Goal: Information Seeking & Learning: Check status

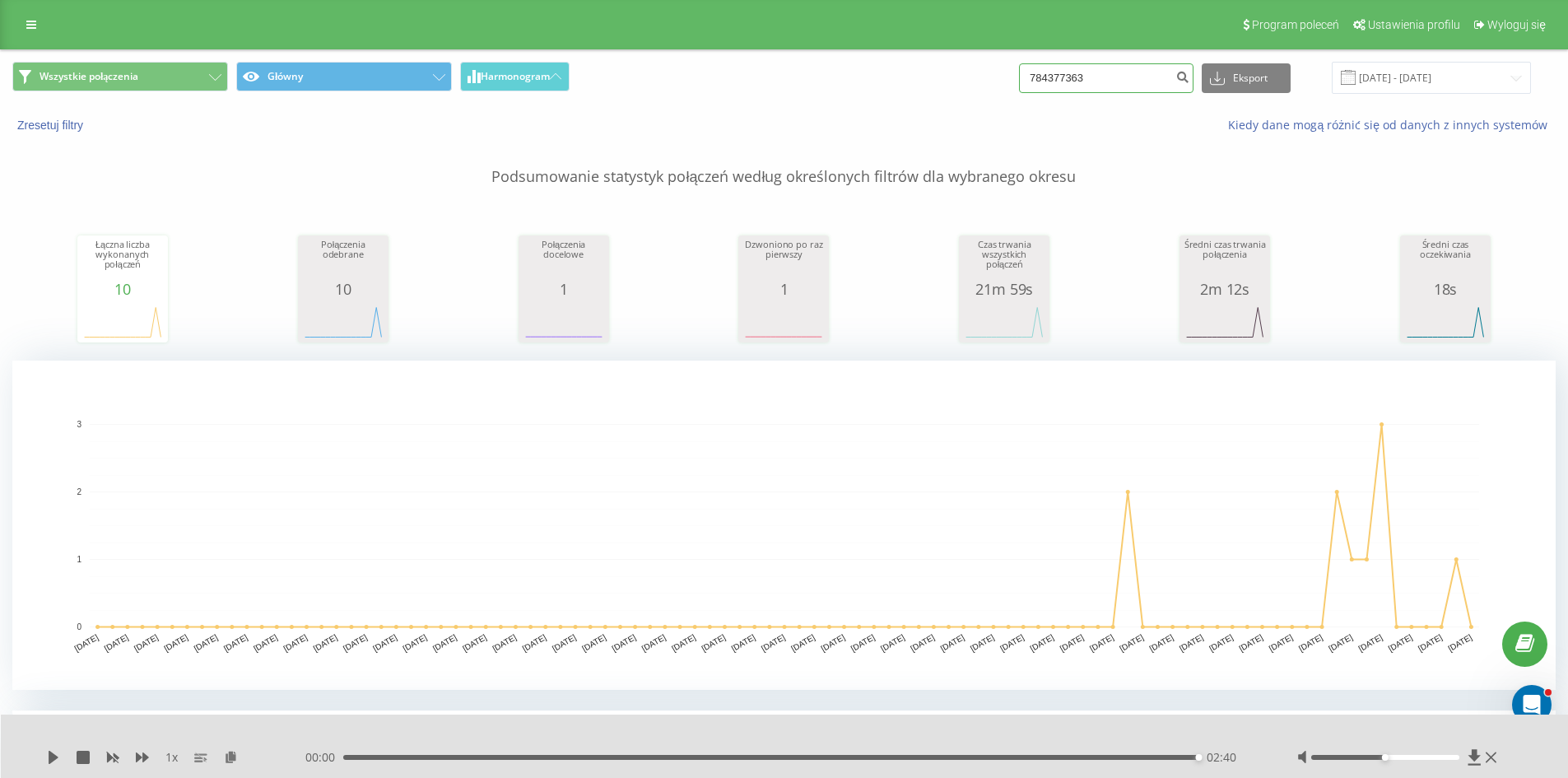
click at [1165, 63] on input "784377363" at bounding box center [1106, 78] width 174 height 30
paste input "606 692 931"
type input "606 692 931"
click at [1189, 74] on icon "submit" at bounding box center [1182, 75] width 14 height 10
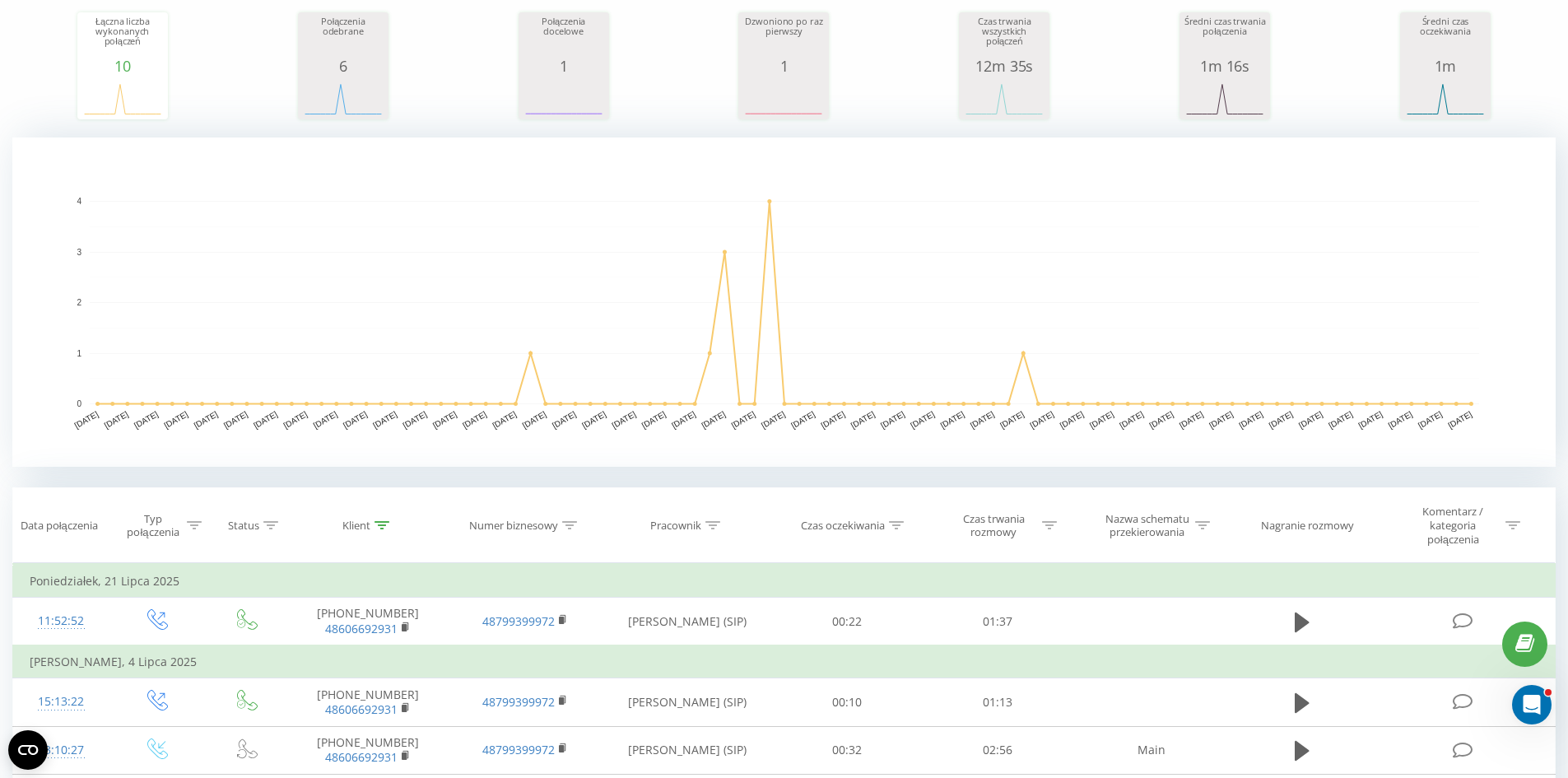
scroll to position [247, 0]
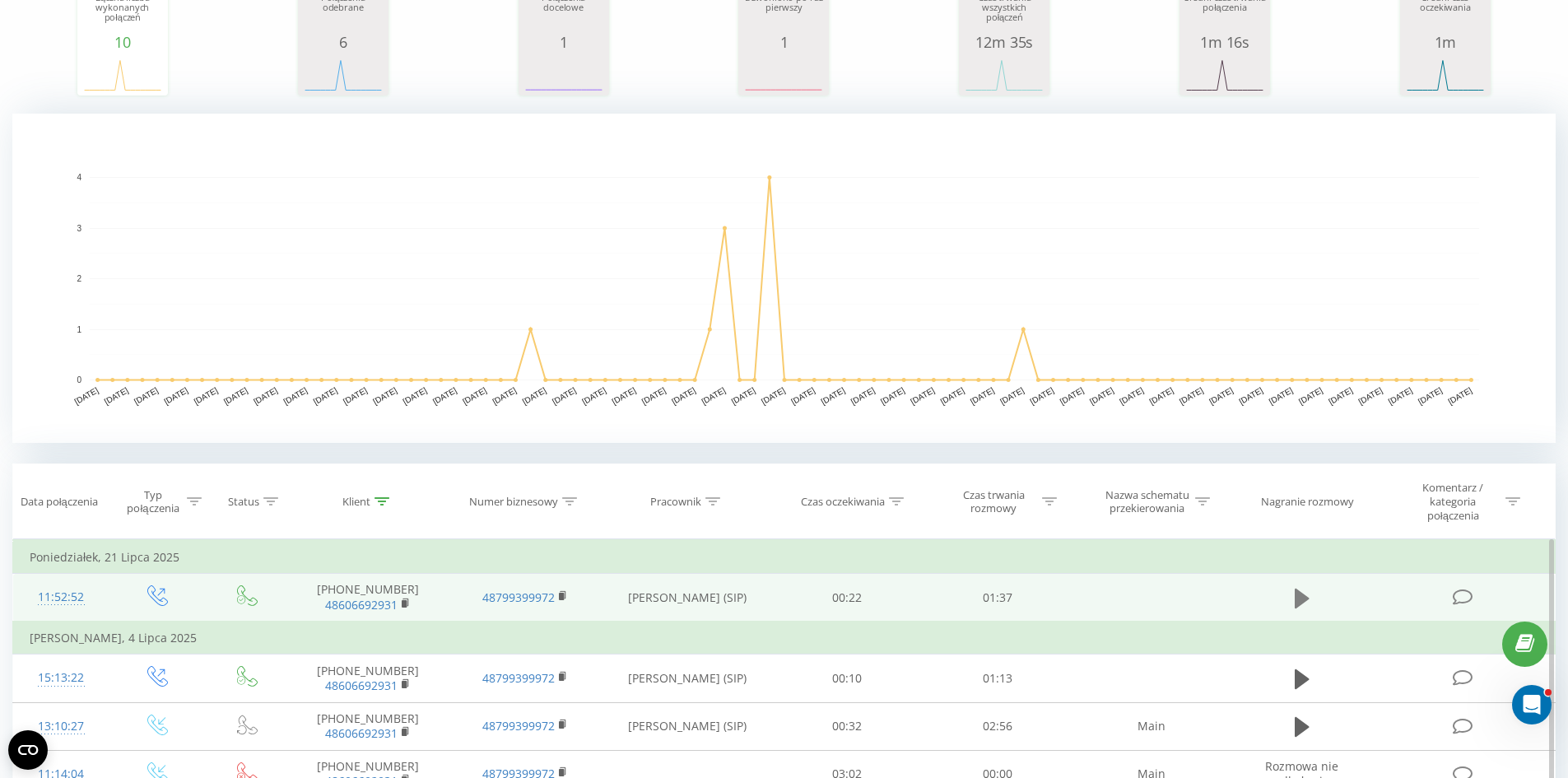
click at [1297, 600] on icon at bounding box center [1302, 597] width 15 height 19
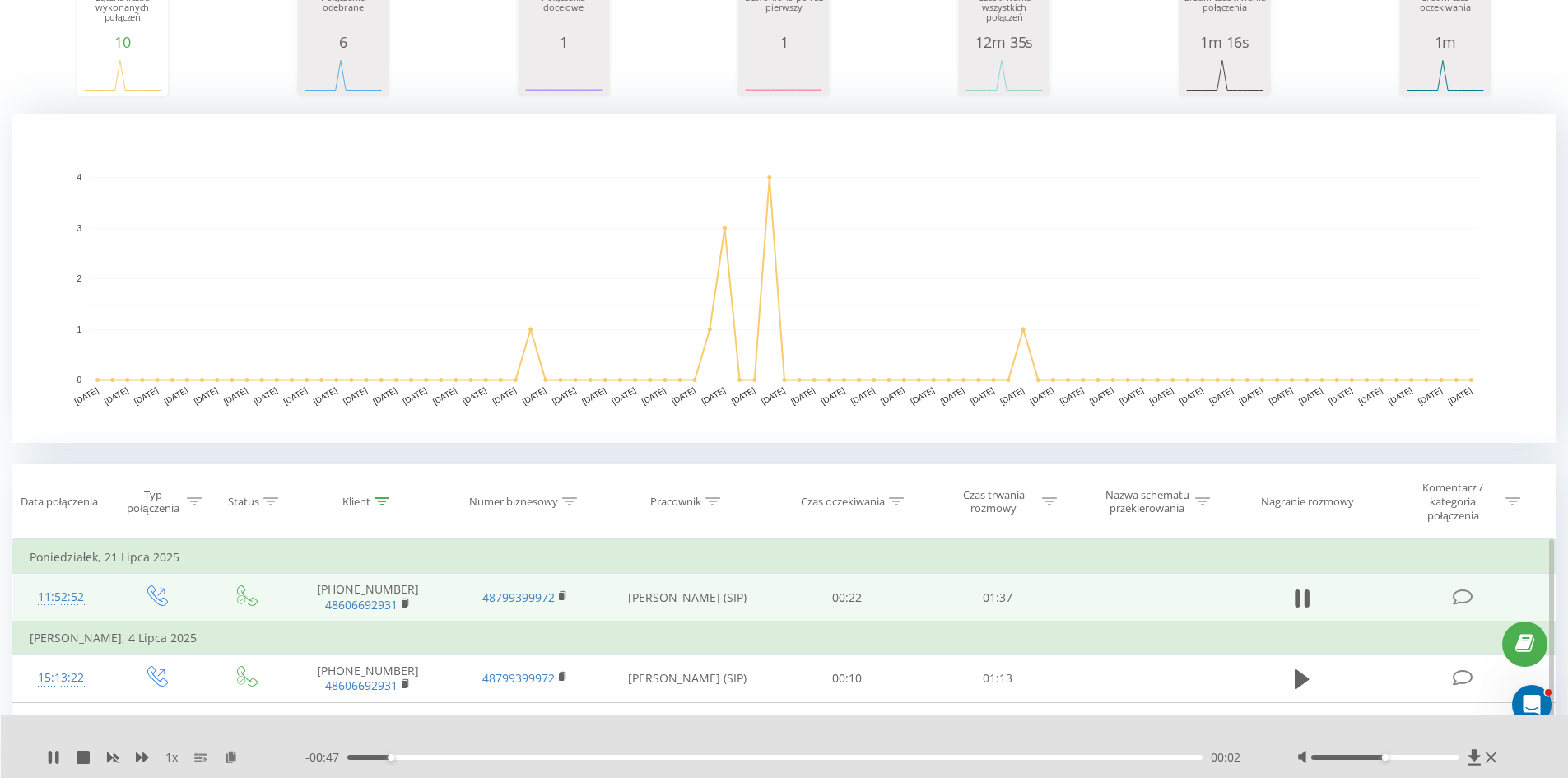
click at [450, 759] on div "- 00:47 00:02 00:02" at bounding box center [781, 757] width 951 height 16
click at [452, 757] on div "00:06" at bounding box center [776, 757] width 856 height 5
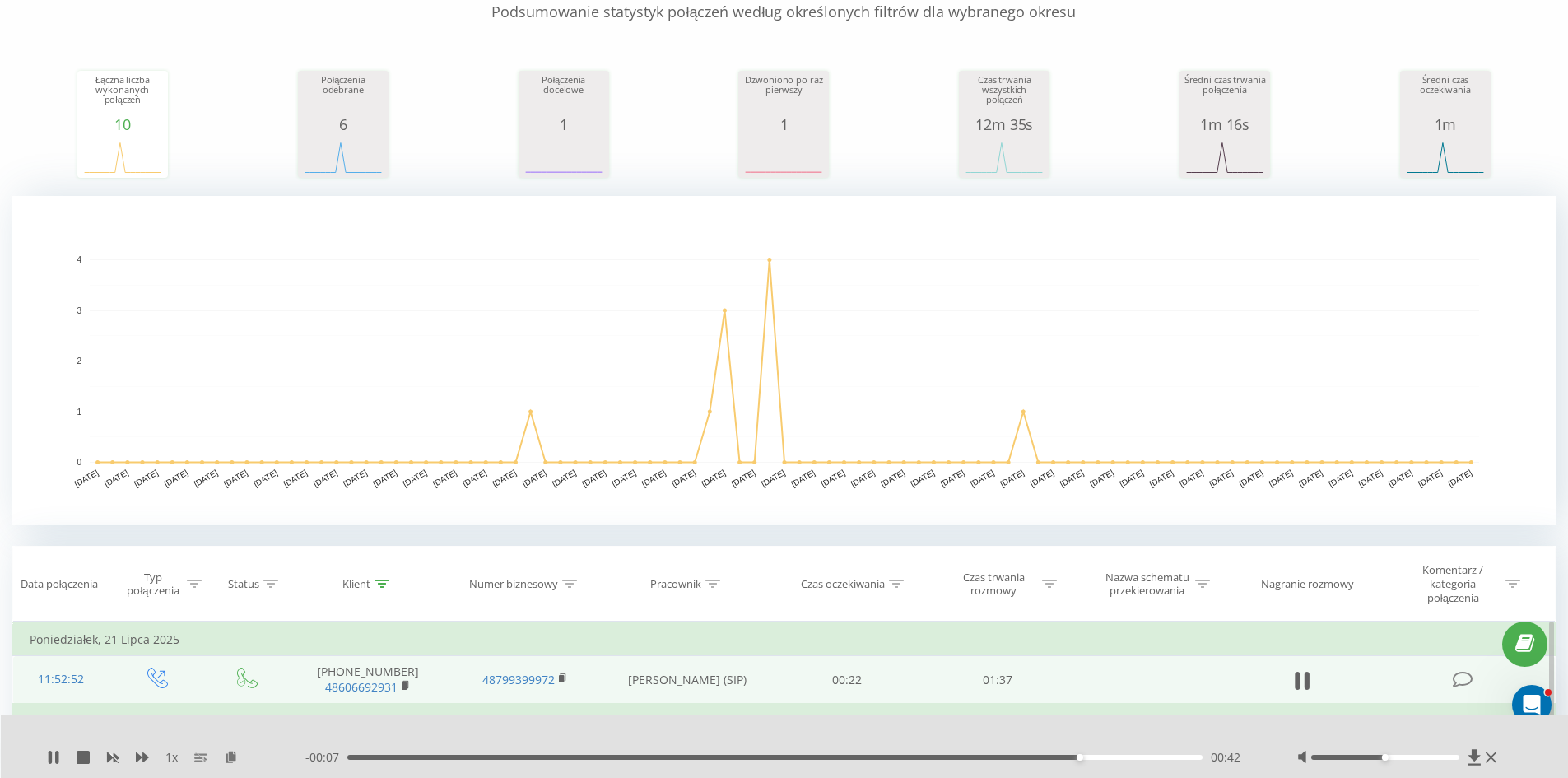
scroll to position [0, 0]
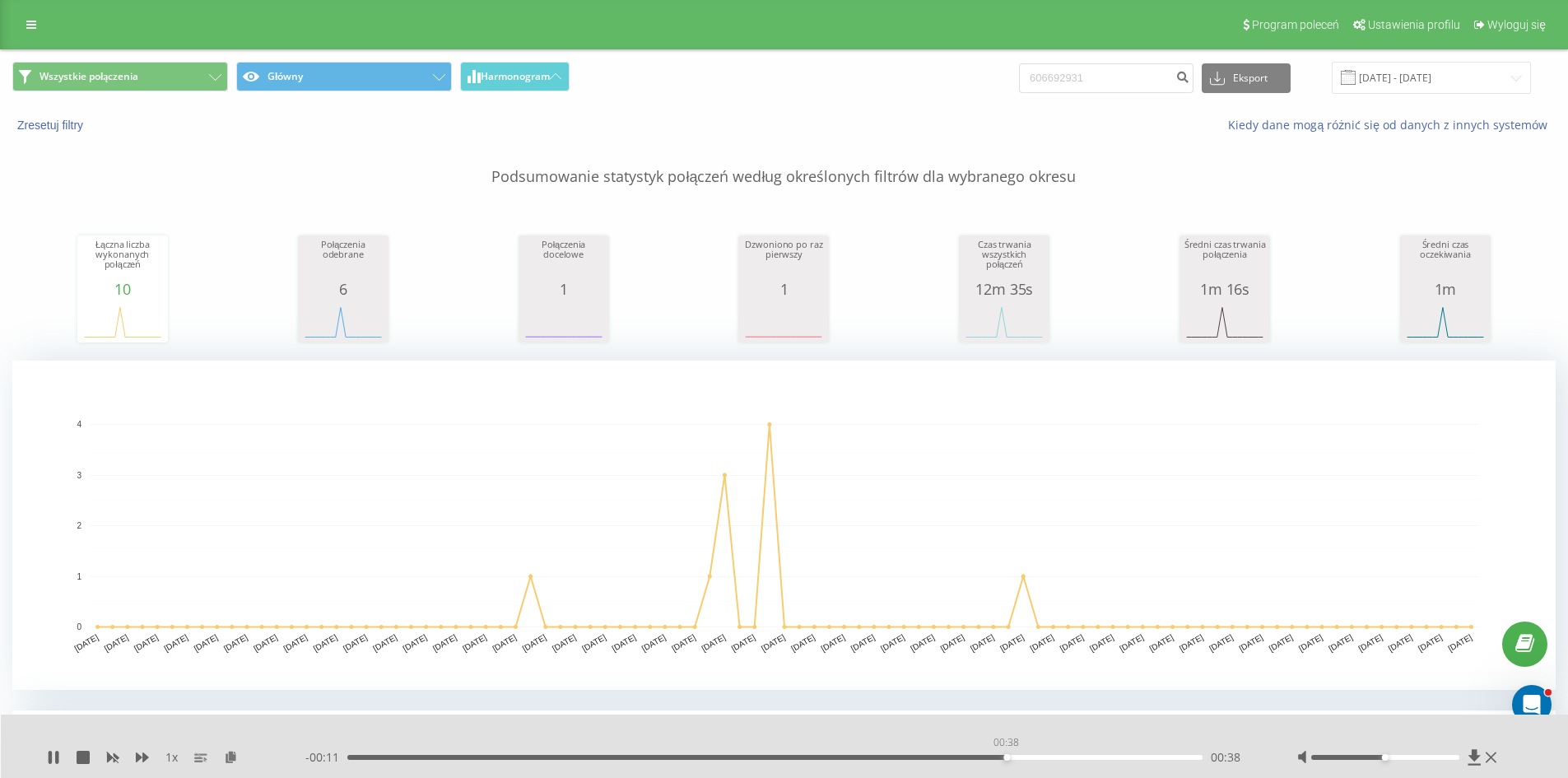
click at [1006, 754] on div "00:38" at bounding box center [776, 757] width 856 height 5
click at [1119, 75] on input "606692931" at bounding box center [1106, 78] width 174 height 30
click at [1074, 753] on div "- 00:02 00:47 00:47" at bounding box center [781, 757] width 951 height 16
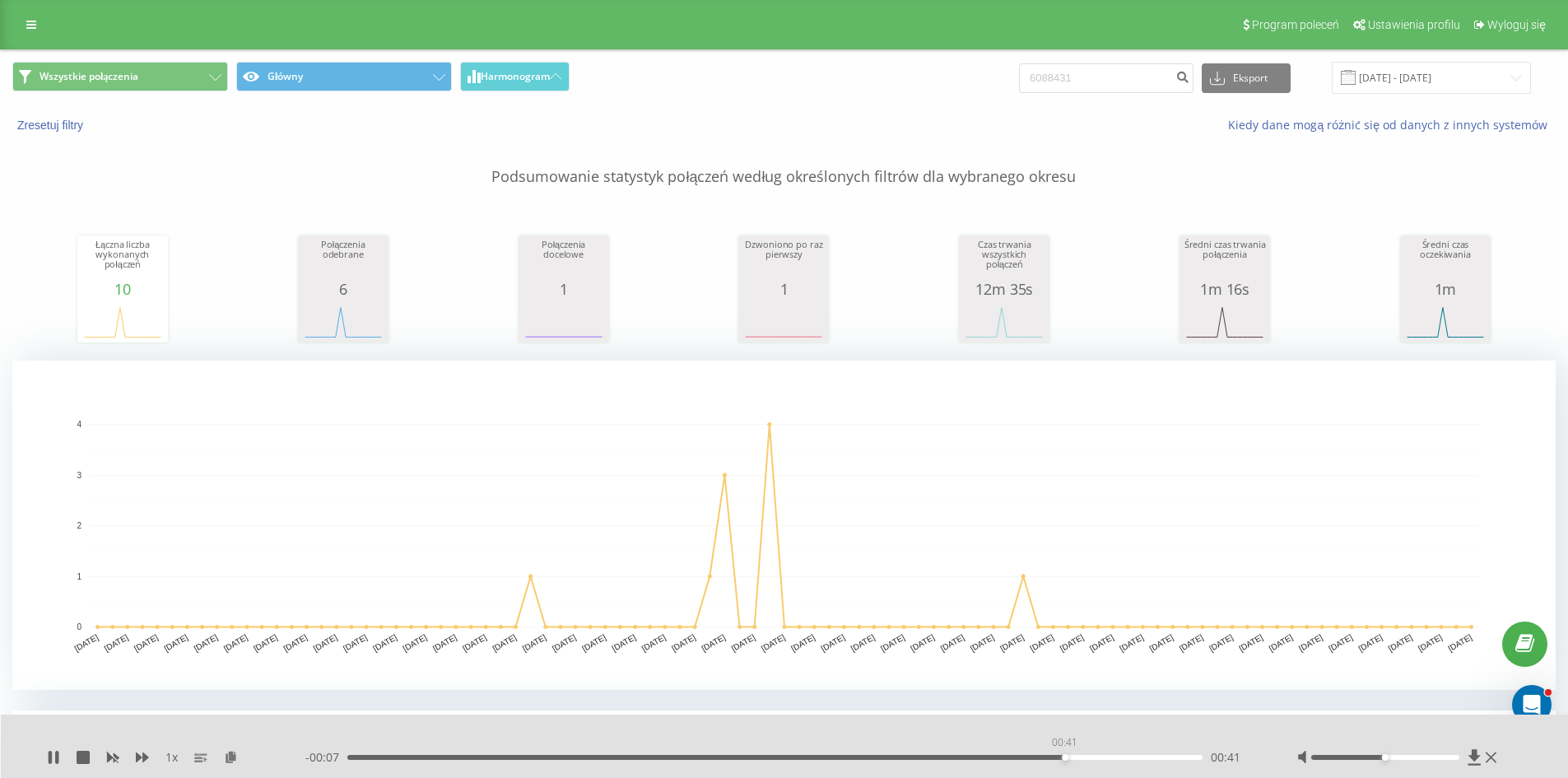
click at [1064, 755] on div "00:41" at bounding box center [776, 757] width 856 height 5
click at [1055, 759] on div "00:41" at bounding box center [776, 757] width 856 height 5
click at [1022, 759] on div "- 00:05 00:43 00:43" at bounding box center [781, 757] width 951 height 16
click at [1015, 755] on div "00:38" at bounding box center [776, 757] width 856 height 5
drag, startPoint x: 1013, startPoint y: 755, endPoint x: 994, endPoint y: 755, distance: 19.0
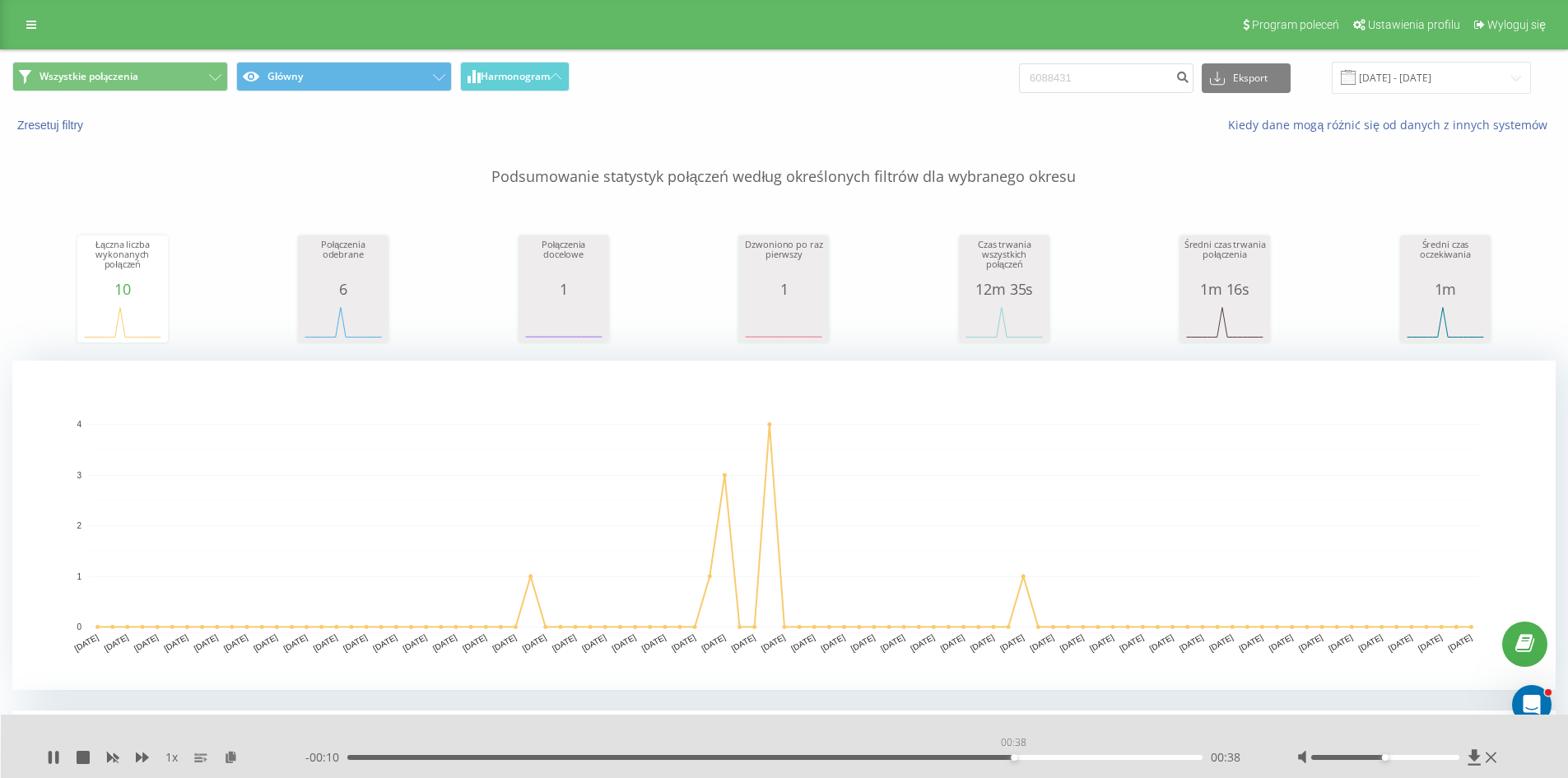
click at [994, 755] on div "00:38" at bounding box center [776, 757] width 856 height 5
click at [1113, 84] on input "6088431" at bounding box center [1106, 78] width 174 height 30
type input "608831422"
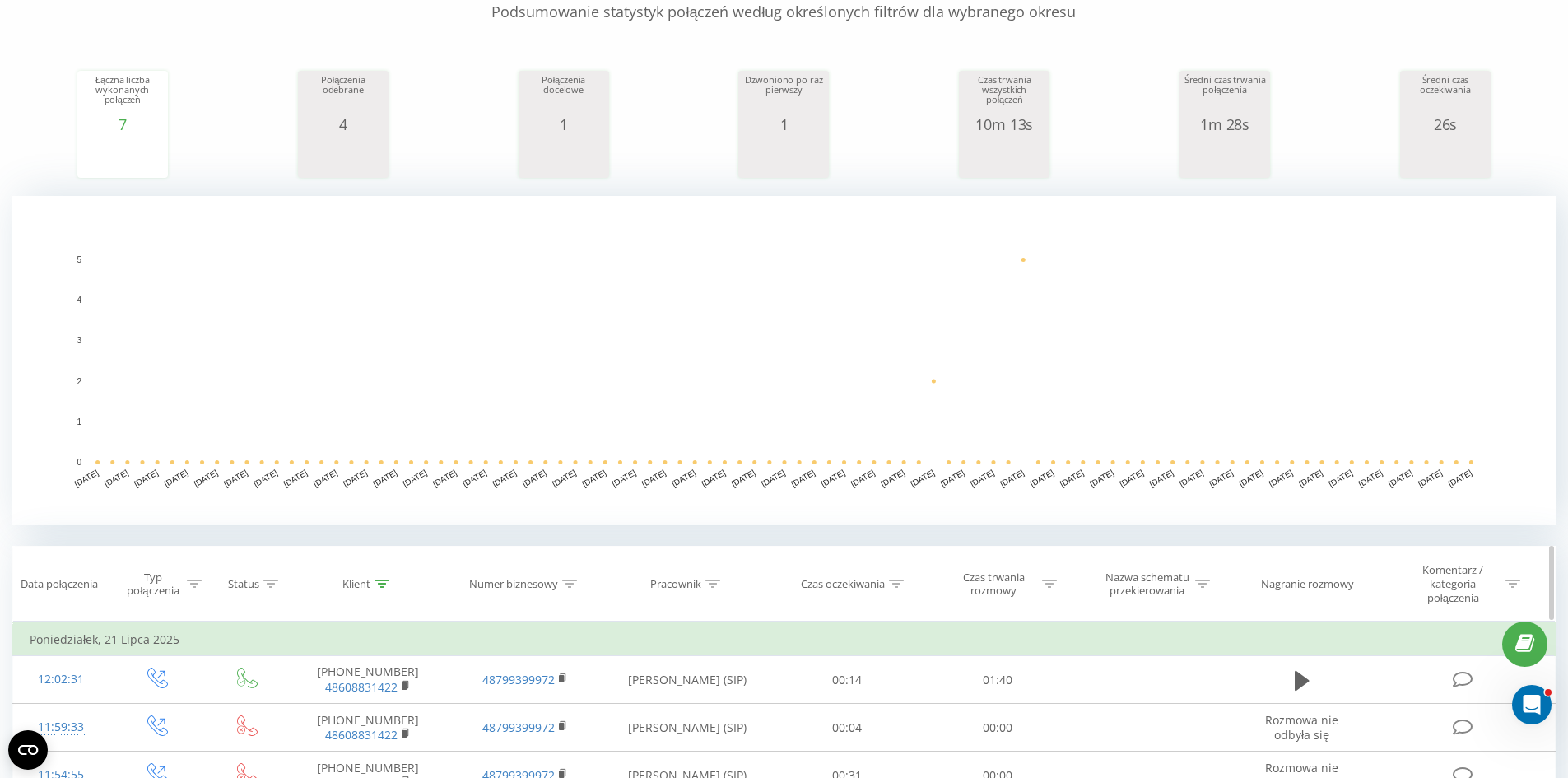
scroll to position [247, 0]
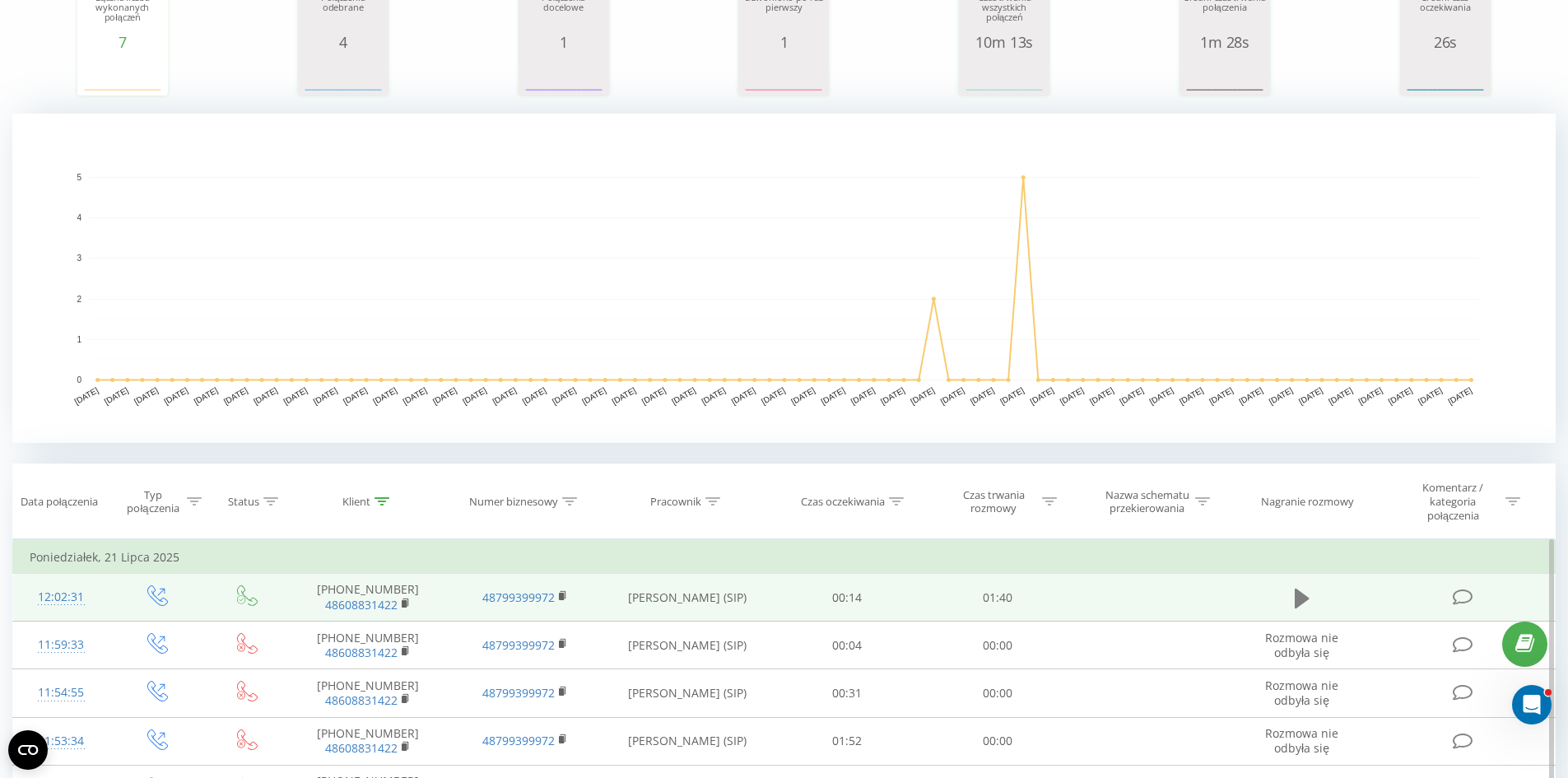
click at [1310, 595] on button at bounding box center [1302, 598] width 25 height 25
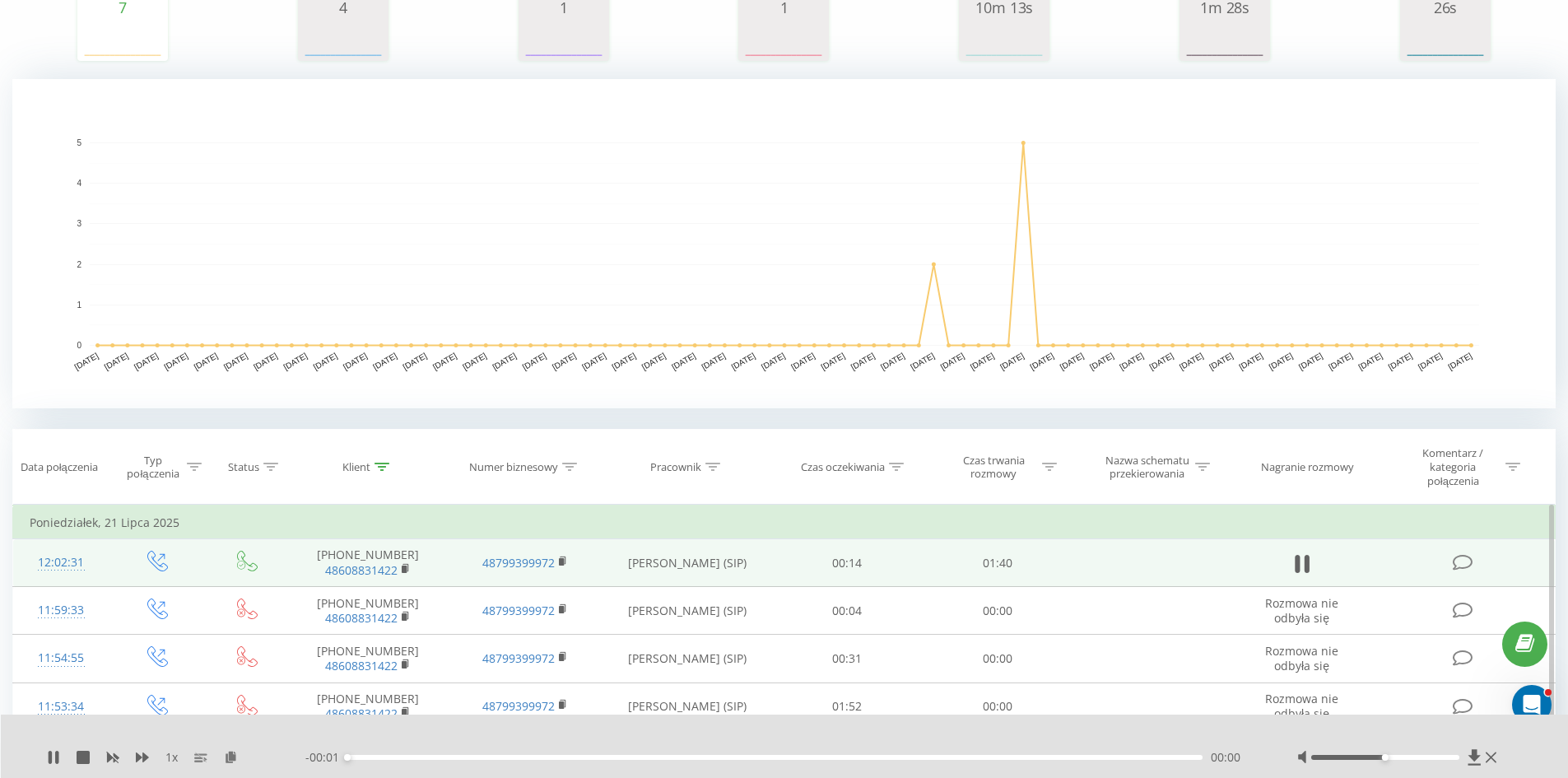
scroll to position [474, 0]
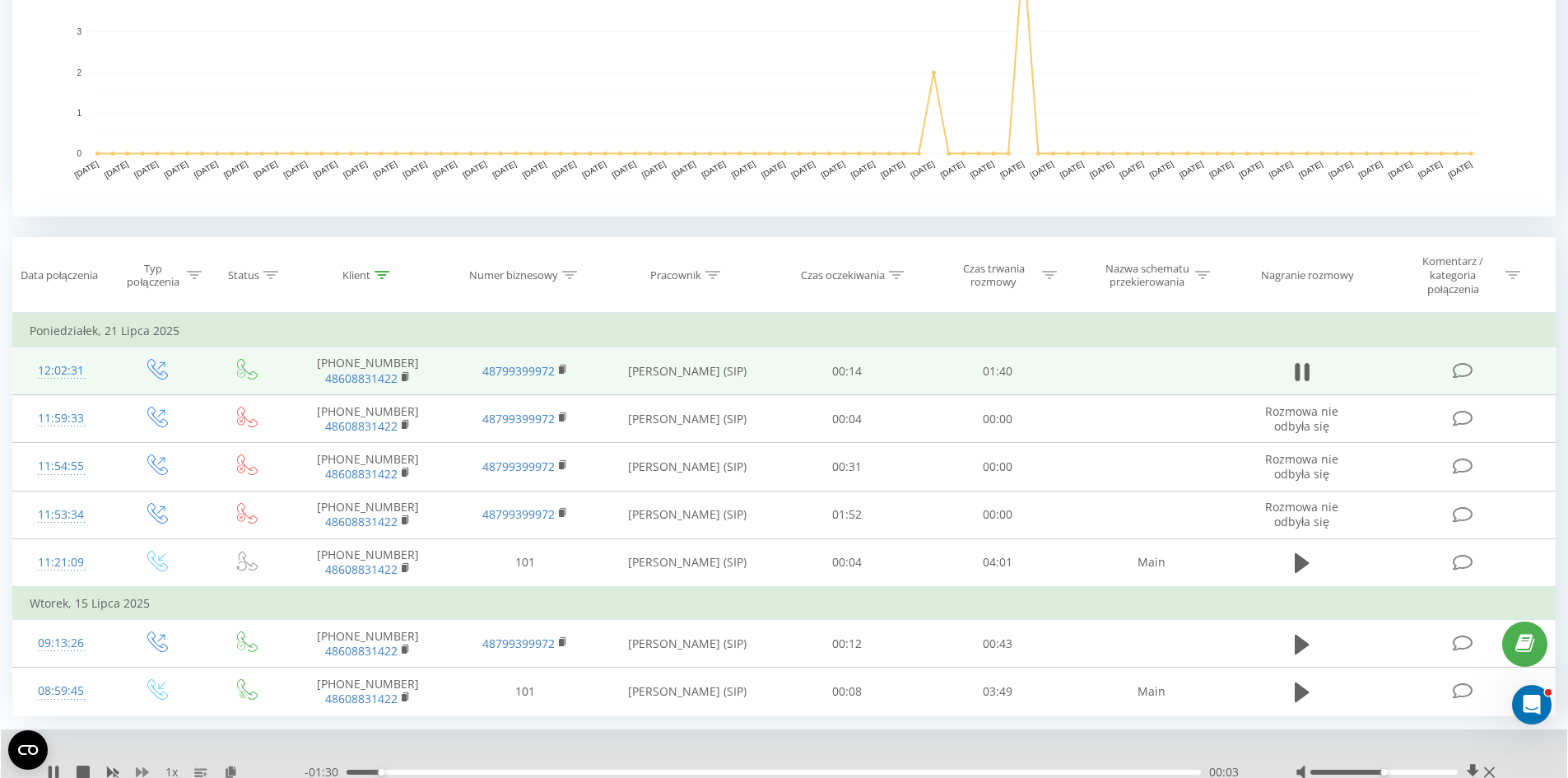
click at [139, 774] on icon at bounding box center [143, 771] width 14 height 10
click at [140, 774] on icon at bounding box center [143, 771] width 14 height 10
drag, startPoint x: 1033, startPoint y: 769, endPoint x: 979, endPoint y: 770, distance: 54.0
click at [979, 770] on div "01:13" at bounding box center [774, 772] width 854 height 5
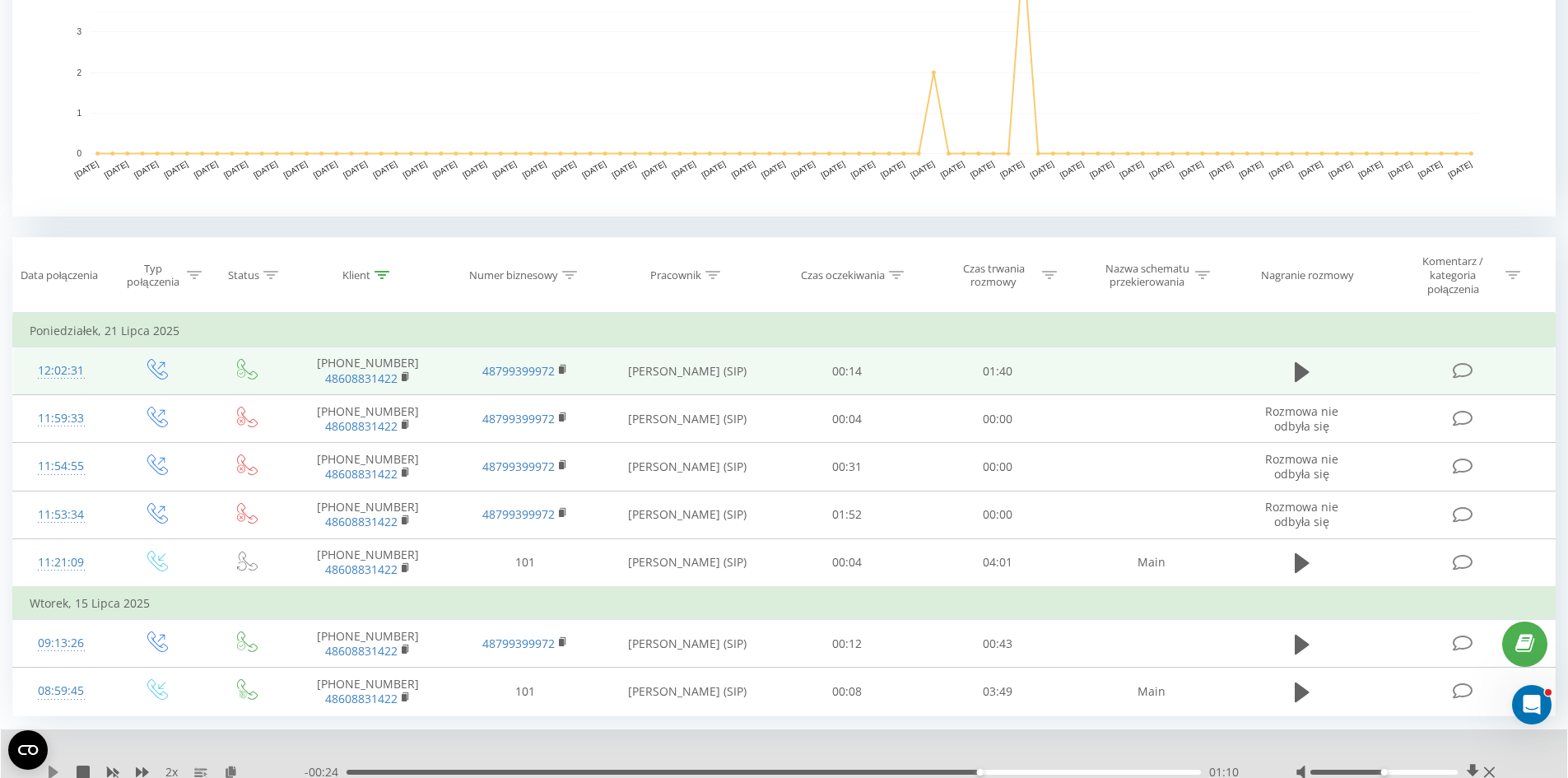
click at [55, 774] on icon at bounding box center [53, 772] width 10 height 14
click at [139, 767] on icon at bounding box center [143, 772] width 14 height 14
click at [992, 770] on div "01:16" at bounding box center [774, 772] width 854 height 5
click at [940, 772] on div "01:05" at bounding box center [774, 772] width 854 height 5
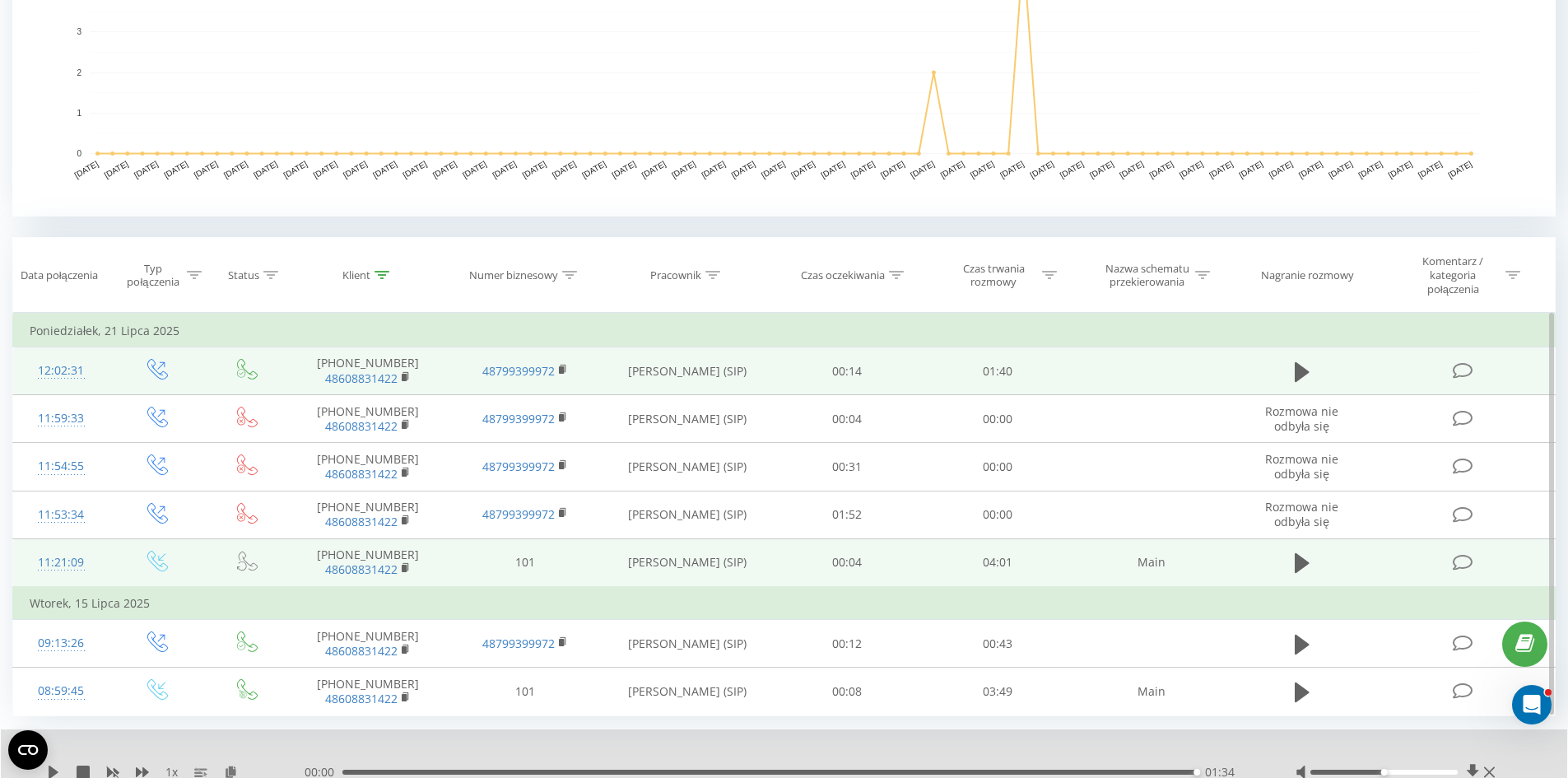
click at [1297, 580] on td at bounding box center [1302, 562] width 145 height 48
click at [1297, 571] on icon at bounding box center [1302, 562] width 15 height 19
click at [392, 773] on div "00:00" at bounding box center [774, 772] width 854 height 5
click at [135, 772] on div "1 x" at bounding box center [175, 771] width 258 height 16
click at [142, 771] on icon at bounding box center [143, 772] width 14 height 14
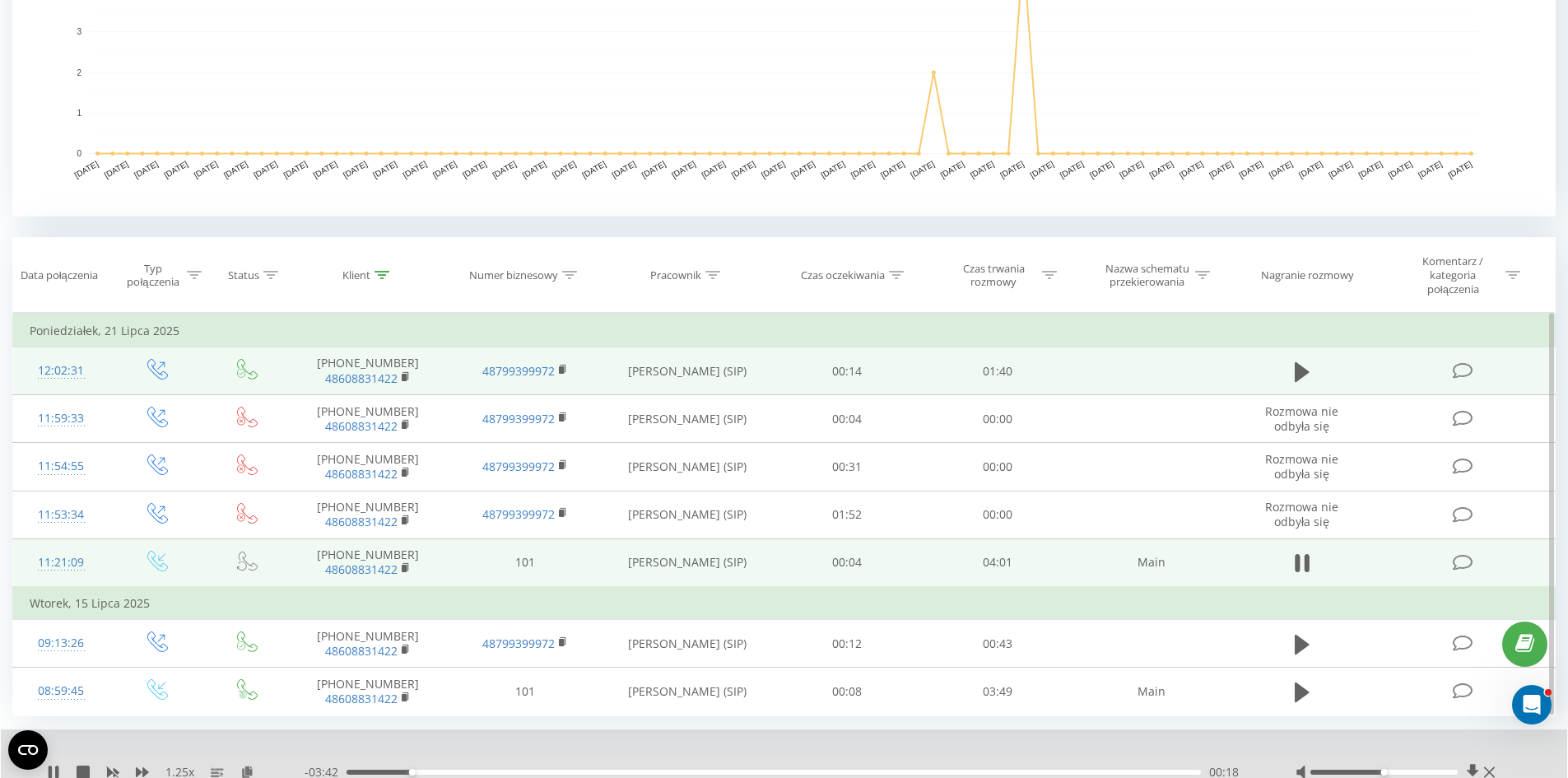
click at [518, 774] on div "00:18" at bounding box center [774, 772] width 854 height 5
click at [590, 776] on div "- 03:11 00:49 00:49" at bounding box center [779, 771] width 950 height 16
click at [607, 770] on div "01:13" at bounding box center [774, 772] width 854 height 5
click at [754, 773] on div "01:15" at bounding box center [774, 772] width 854 height 5
click at [912, 770] on div "00:00" at bounding box center [774, 772] width 854 height 5
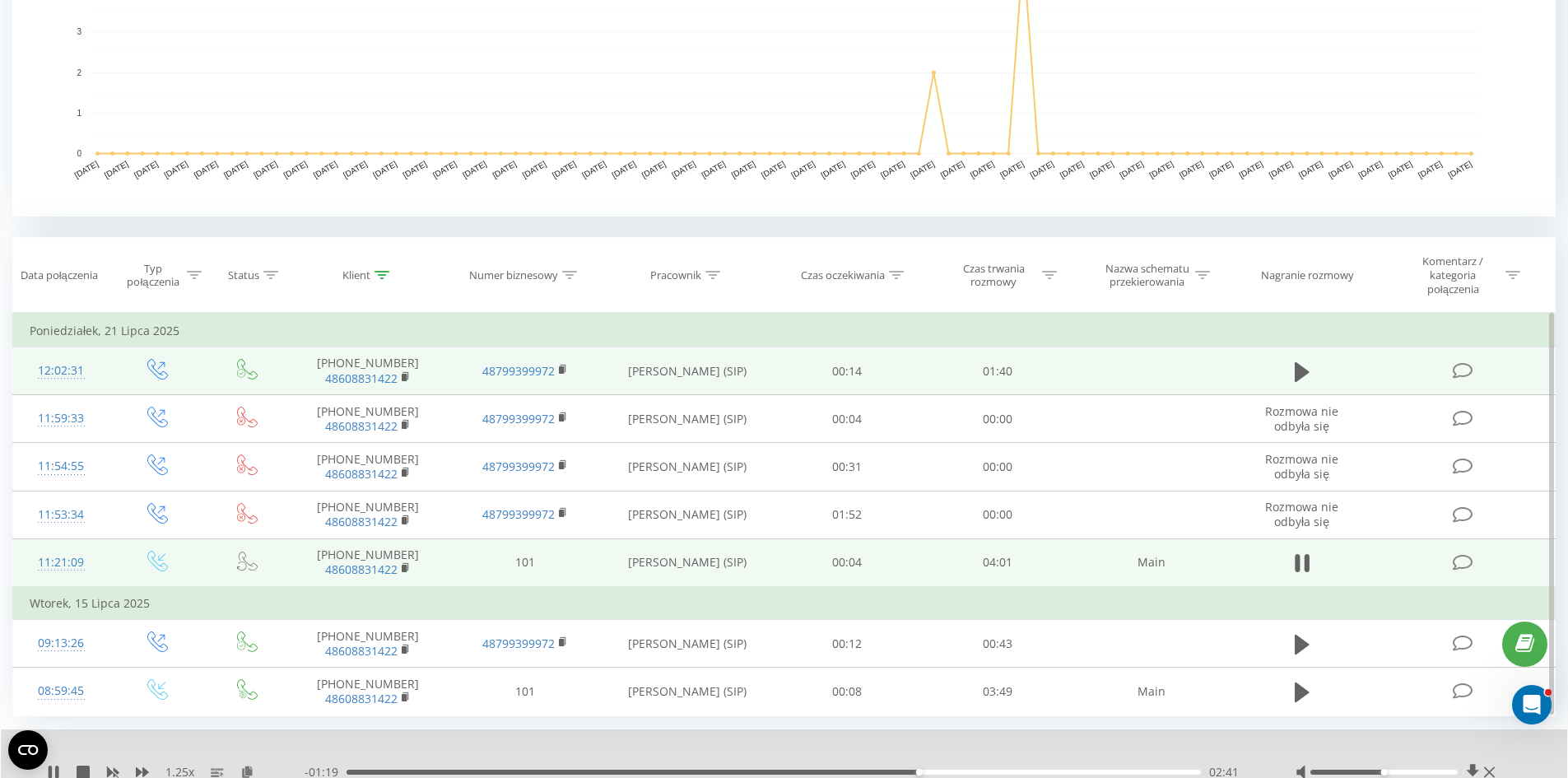
click at [992, 771] on div "02:41" at bounding box center [774, 772] width 854 height 5
click at [941, 766] on div "- 00:54 03:07 03:07" at bounding box center [779, 771] width 950 height 16
click at [940, 770] on div "02:47" at bounding box center [774, 772] width 854 height 5
drag, startPoint x: 1409, startPoint y: 769, endPoint x: 1420, endPoint y: 770, distance: 11.0
click at [1420, 770] on div at bounding box center [1384, 772] width 147 height 5
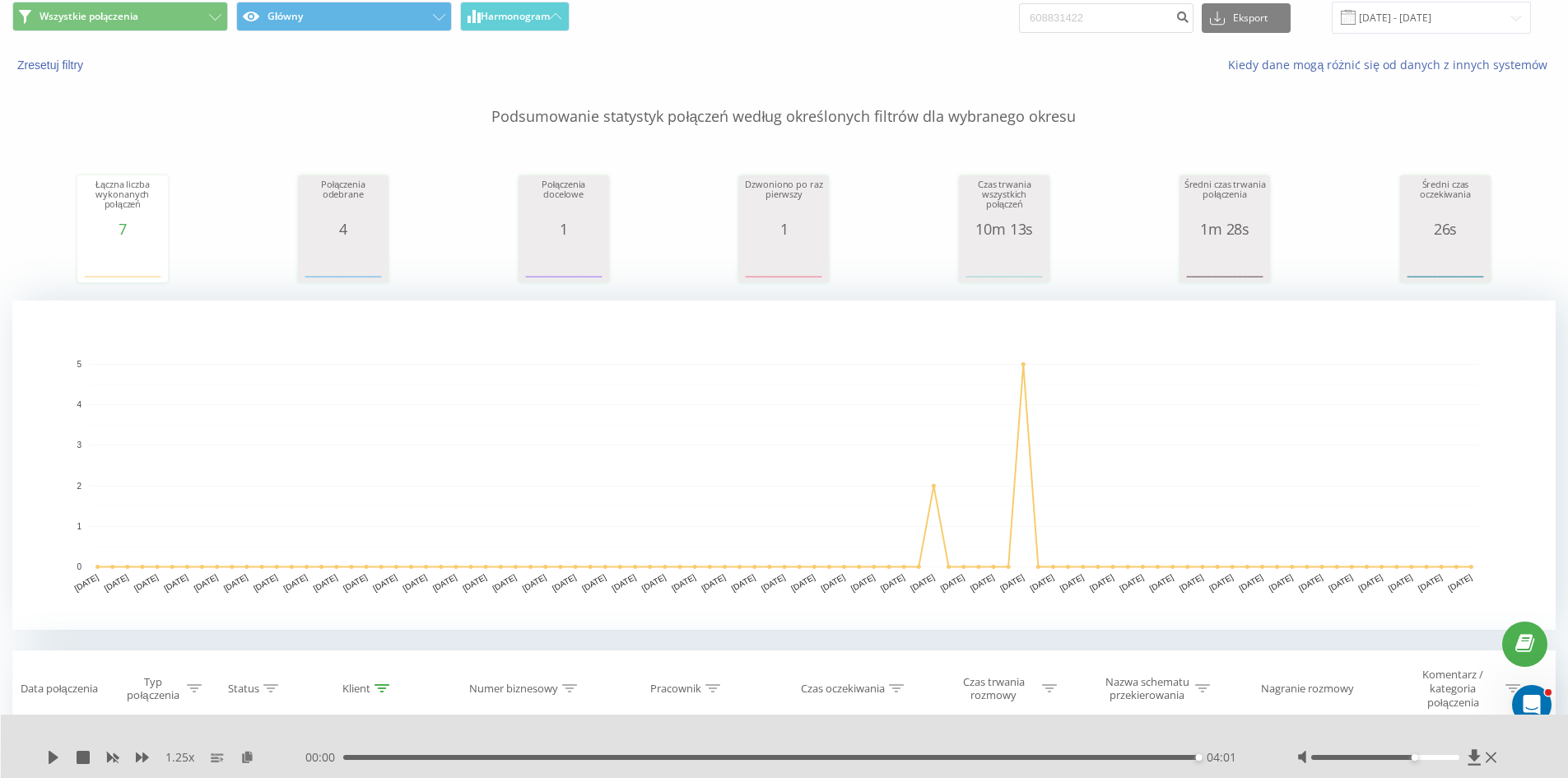
scroll to position [0, 0]
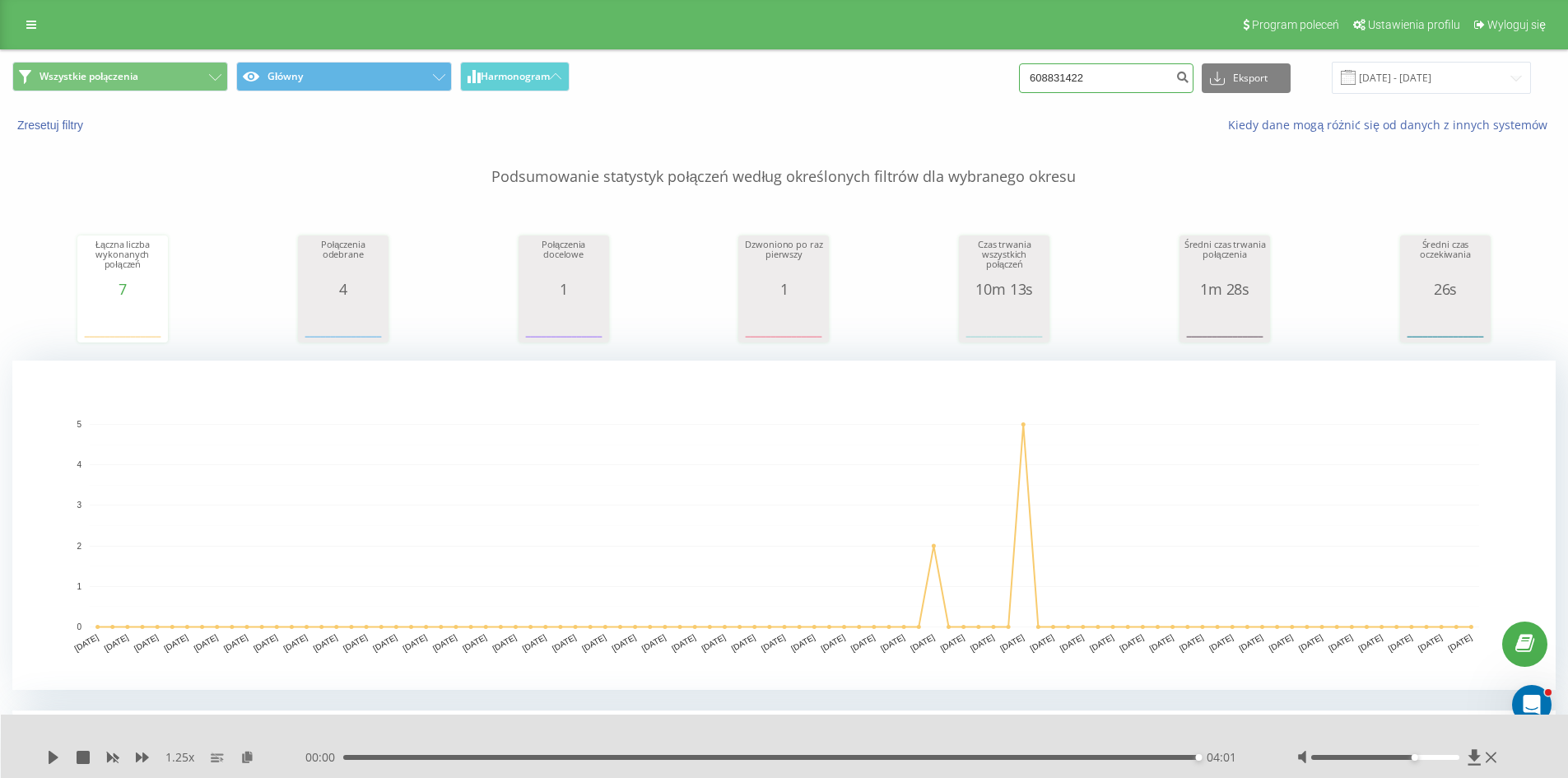
click at [1138, 77] on input "608831422" at bounding box center [1106, 78] width 174 height 30
paste input "508390730"
type input "508390730"
click at [1189, 79] on icon "submit" at bounding box center [1182, 75] width 14 height 10
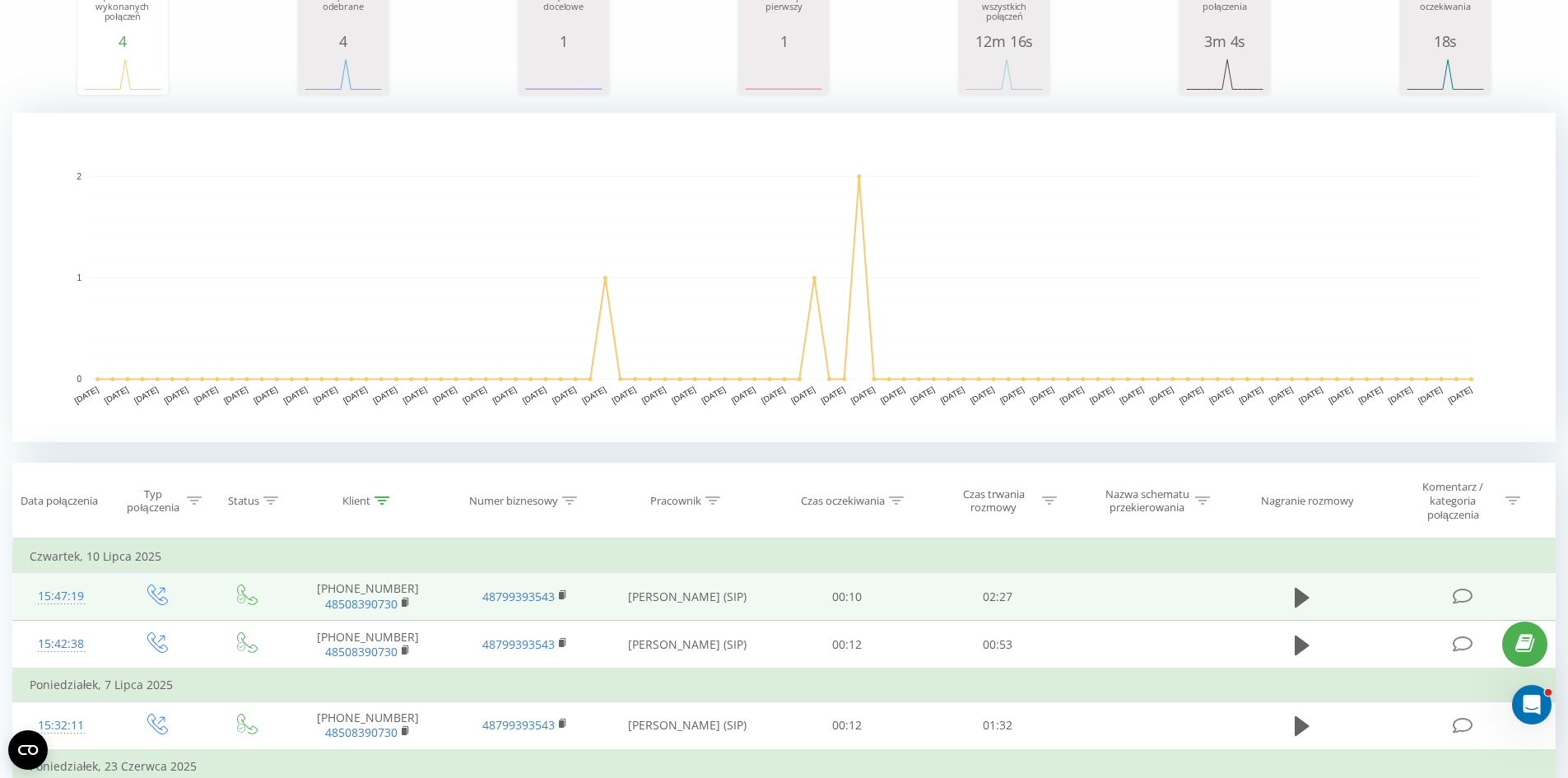
scroll to position [260, 0]
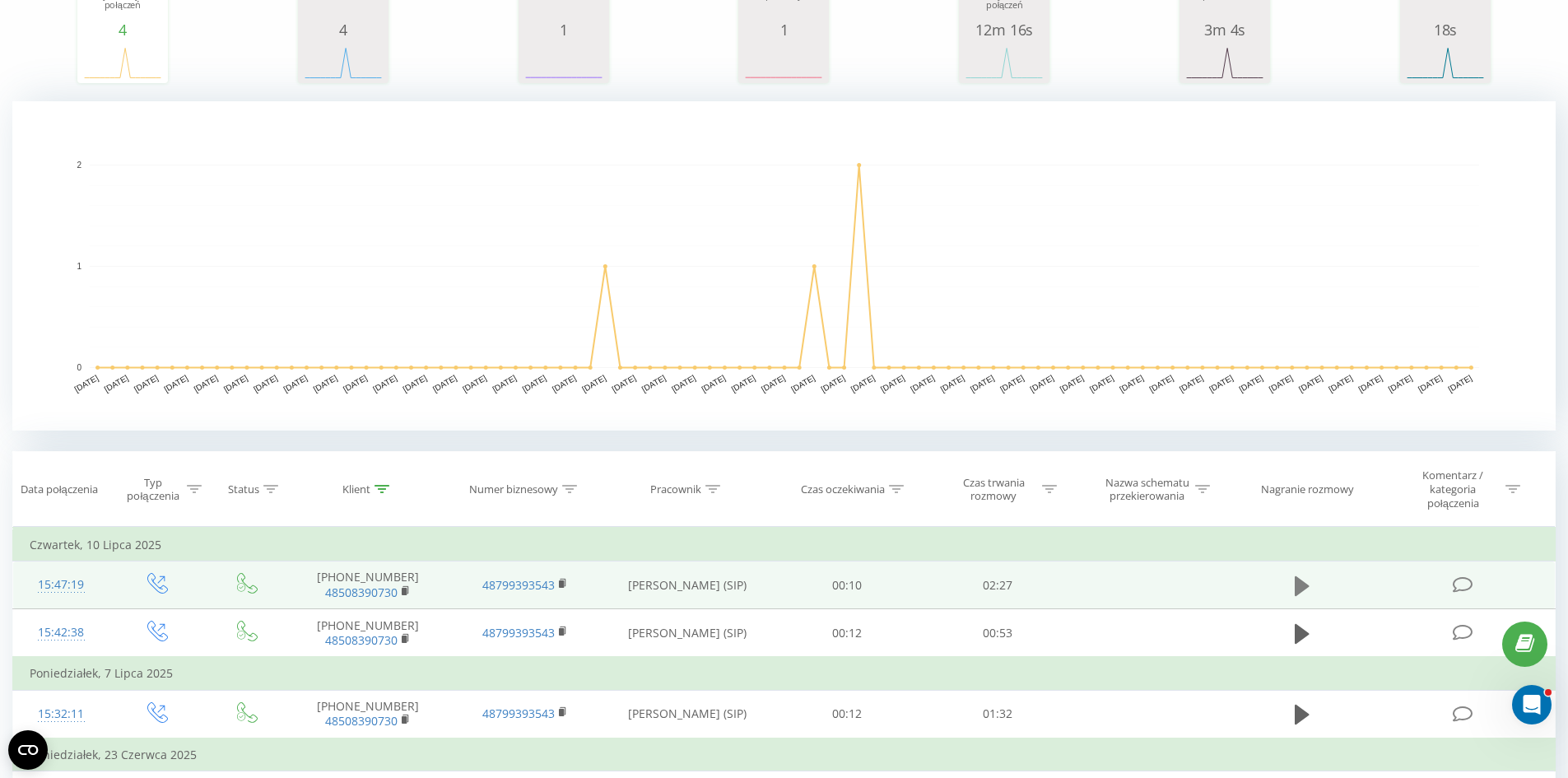
click at [1312, 586] on button at bounding box center [1302, 585] width 25 height 25
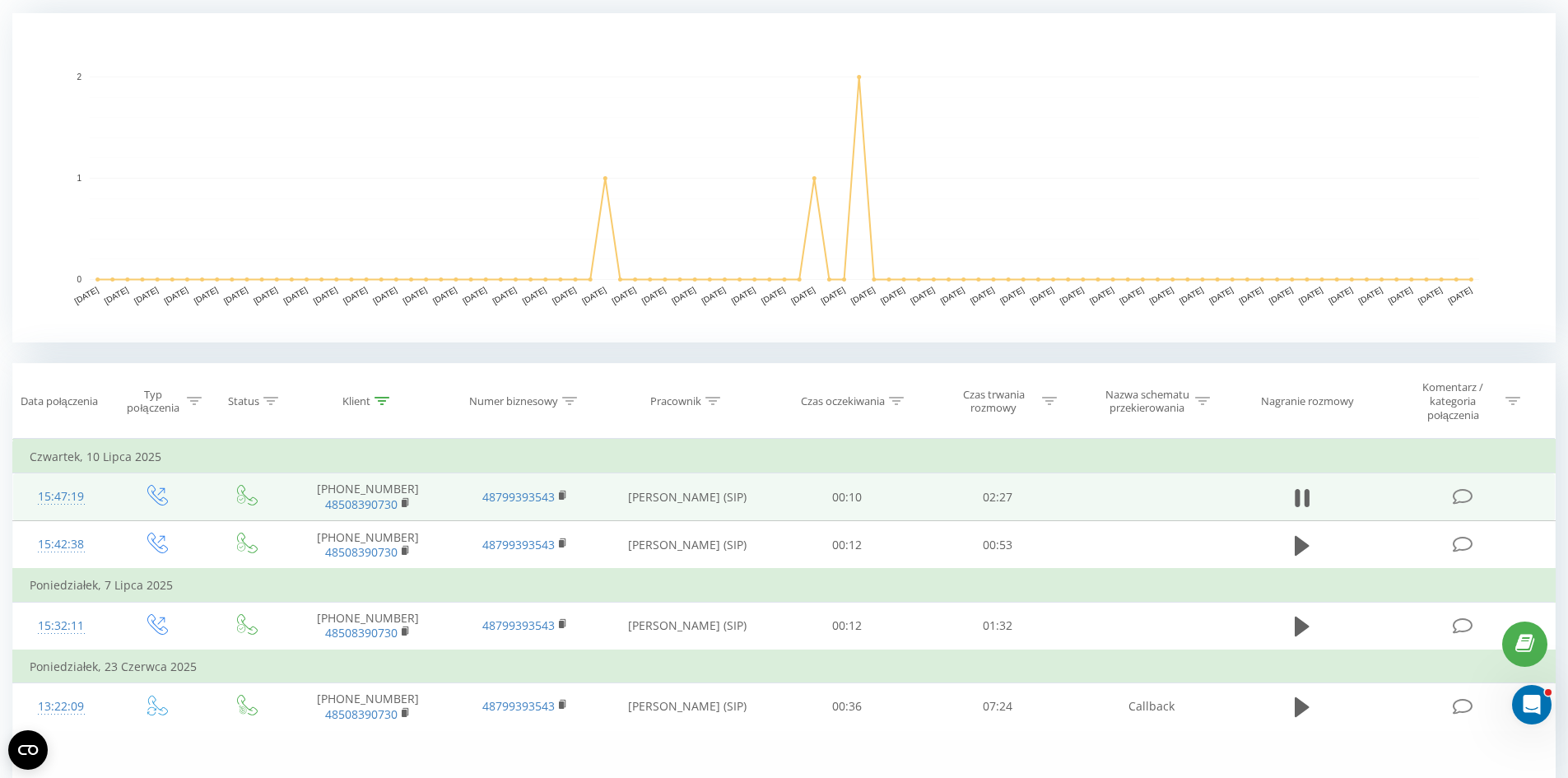
scroll to position [441, 0]
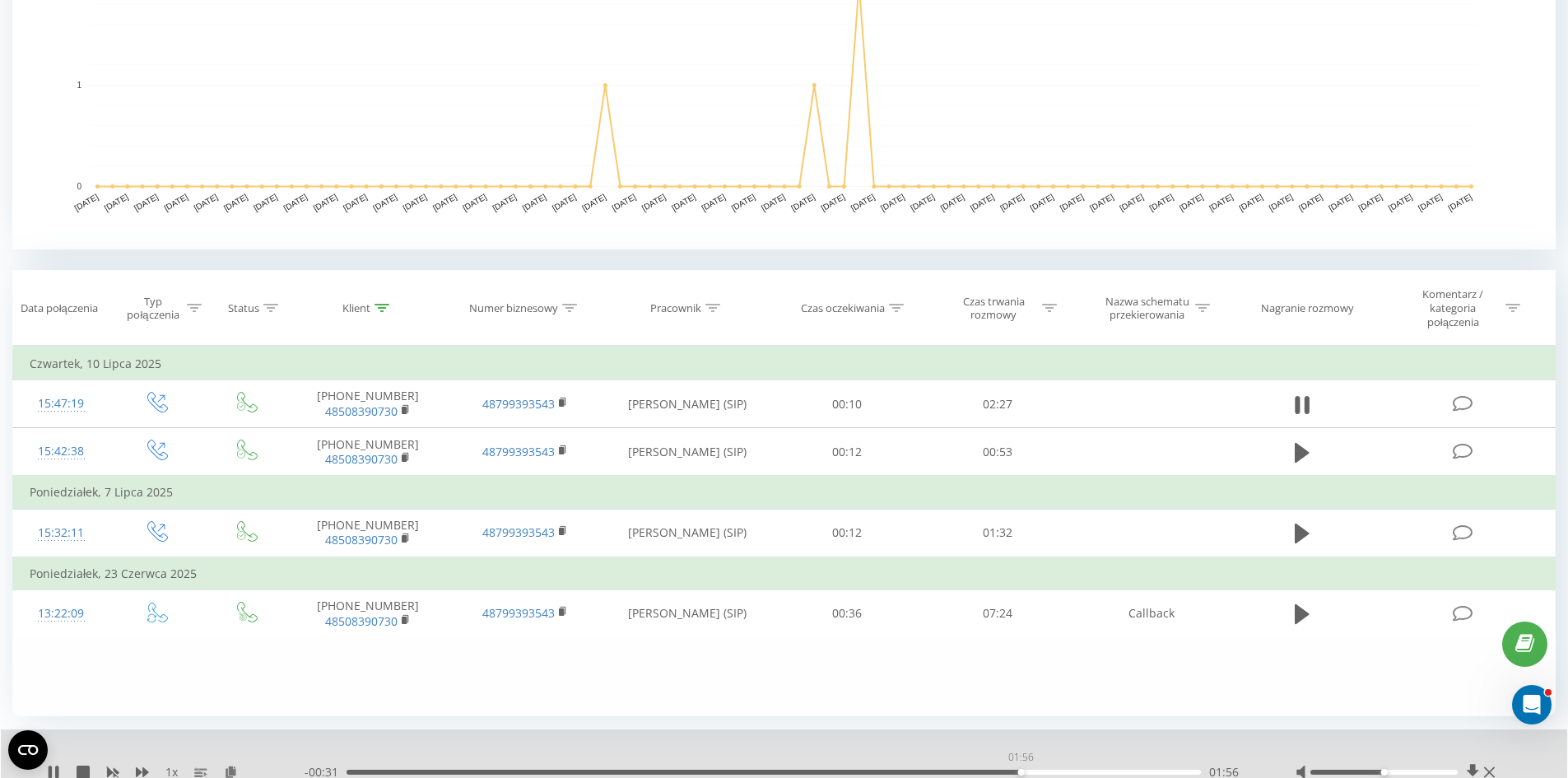
click at [1021, 771] on div "01:56" at bounding box center [774, 772] width 854 height 5
click at [1113, 776] on div "- 00:30 01:57 01:57" at bounding box center [779, 771] width 950 height 16
click at [1127, 770] on div "02:15" at bounding box center [774, 772] width 854 height 5
click at [1170, 770] on div "02:16" at bounding box center [774, 772] width 854 height 5
click at [1297, 401] on icon at bounding box center [1297, 404] width 5 height 18
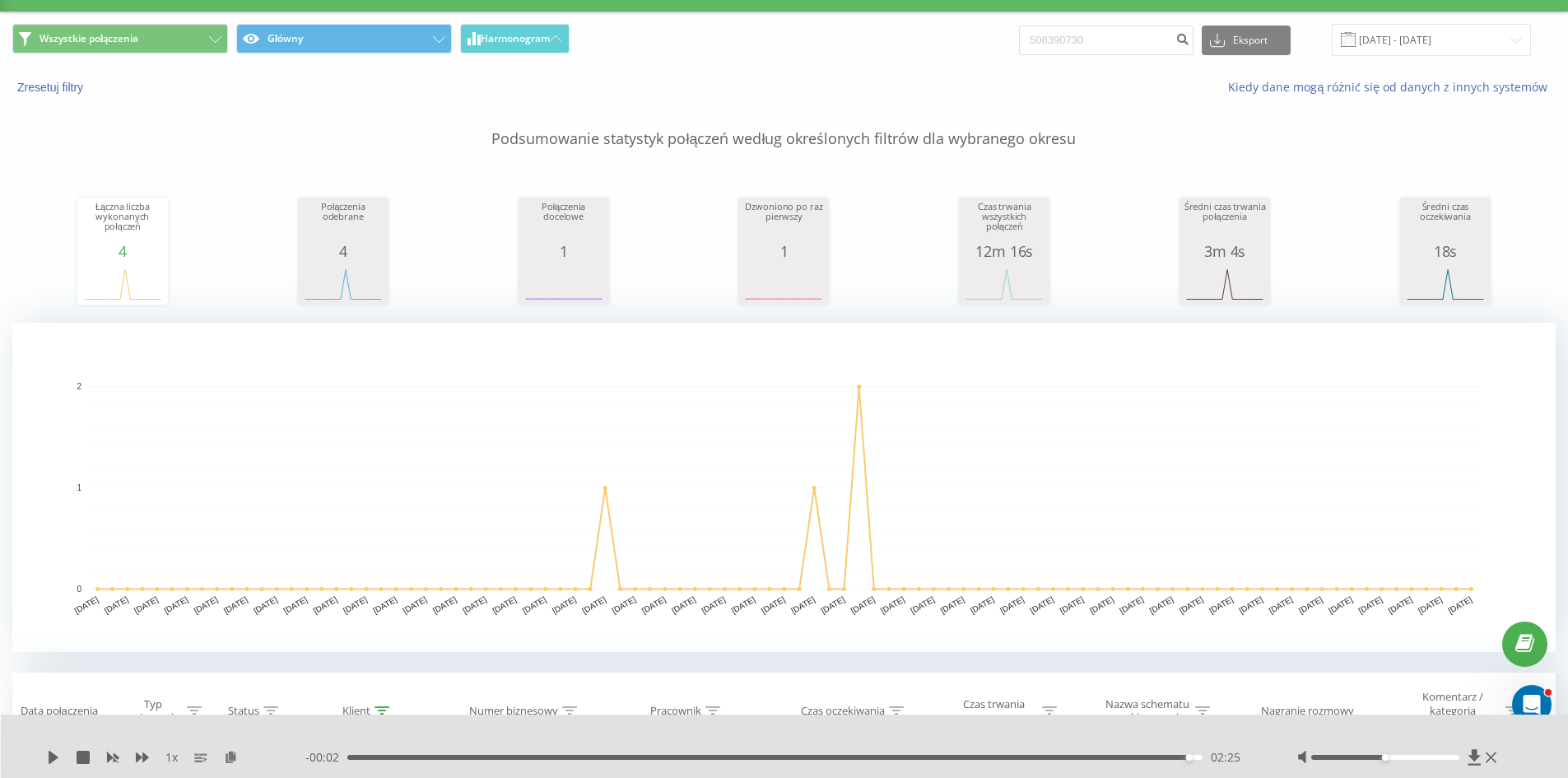
scroll to position [0, 0]
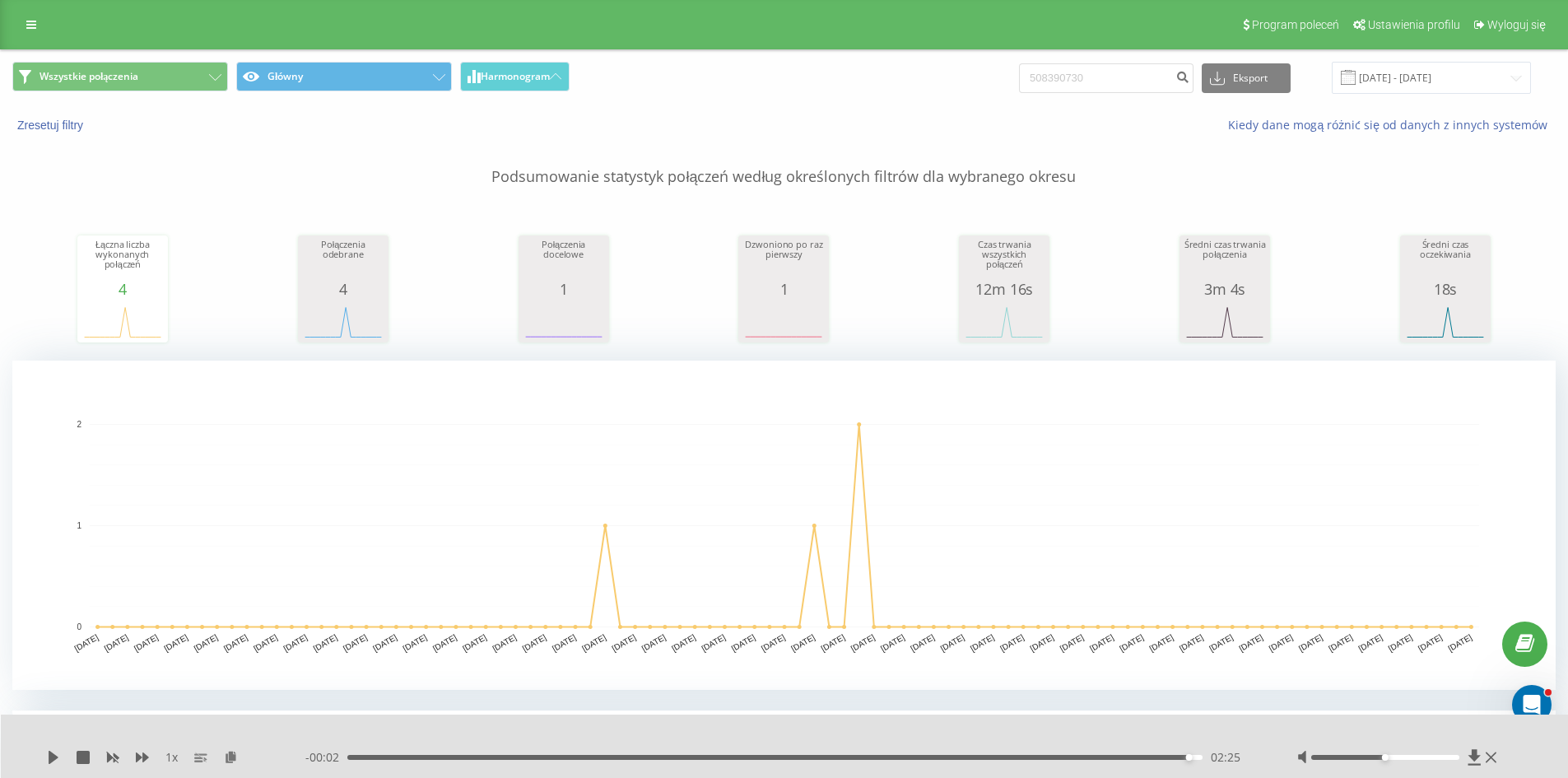
click at [1161, 97] on div "Wszystkie połączenia Główny Harmonogram 508390730 Eksport .csv .xls .xlsx 20.05…" at bounding box center [784, 77] width 1566 height 55
click at [1160, 79] on input "508390730" at bounding box center [1106, 78] width 174 height 30
paste input "663588586"
type input "663588586"
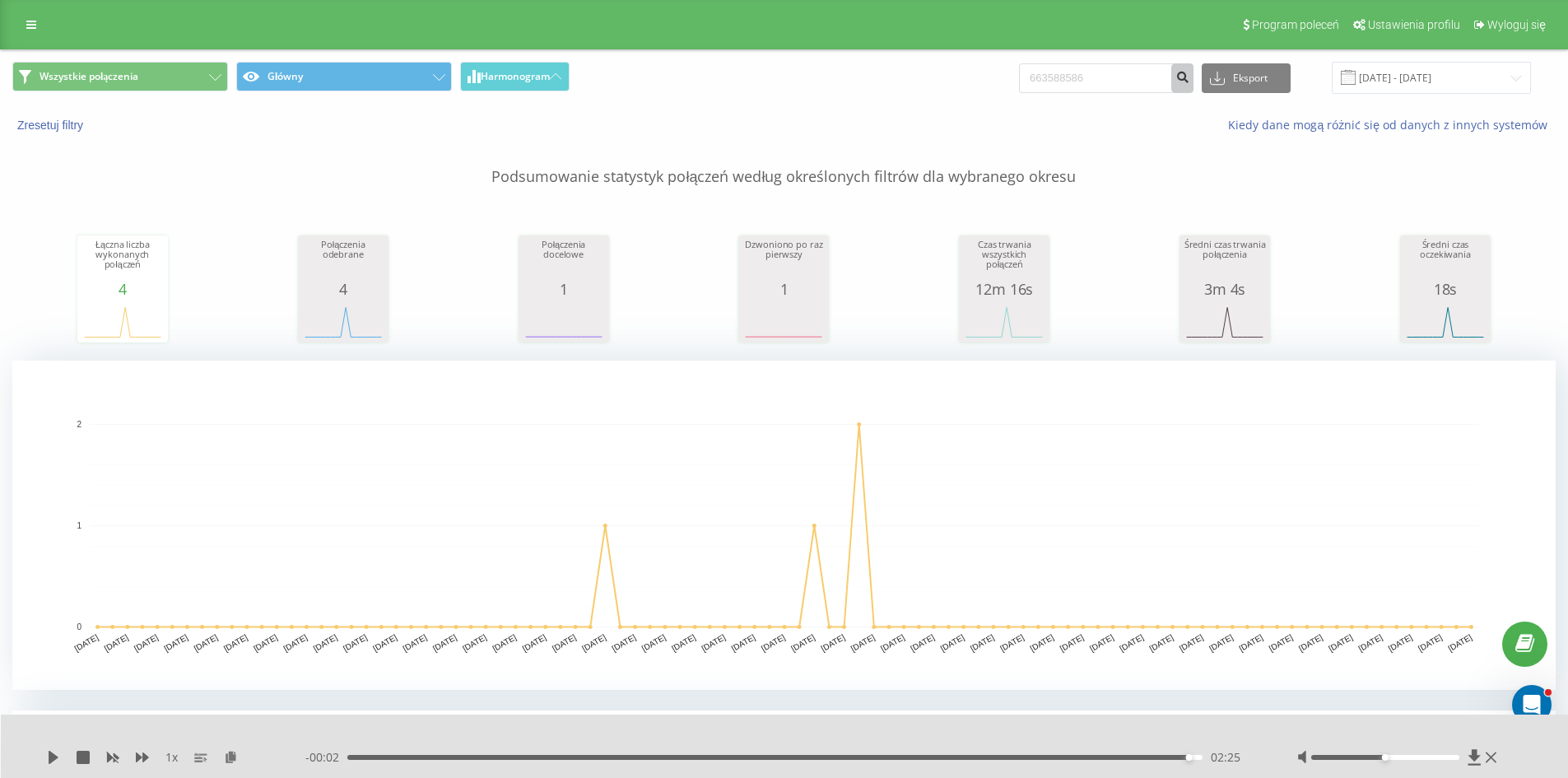
click at [1189, 76] on icon "submit" at bounding box center [1182, 75] width 14 height 10
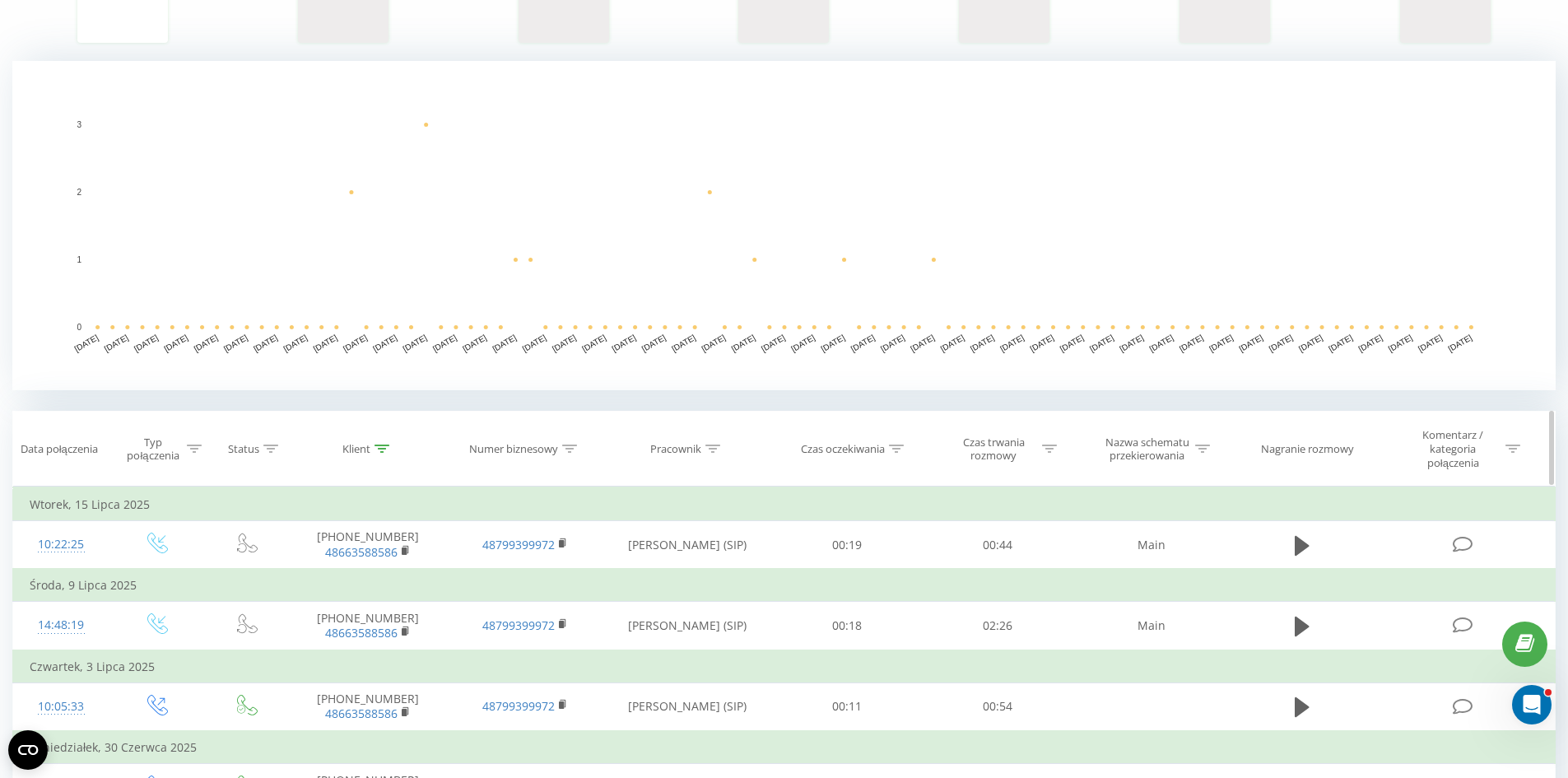
scroll to position [412, 0]
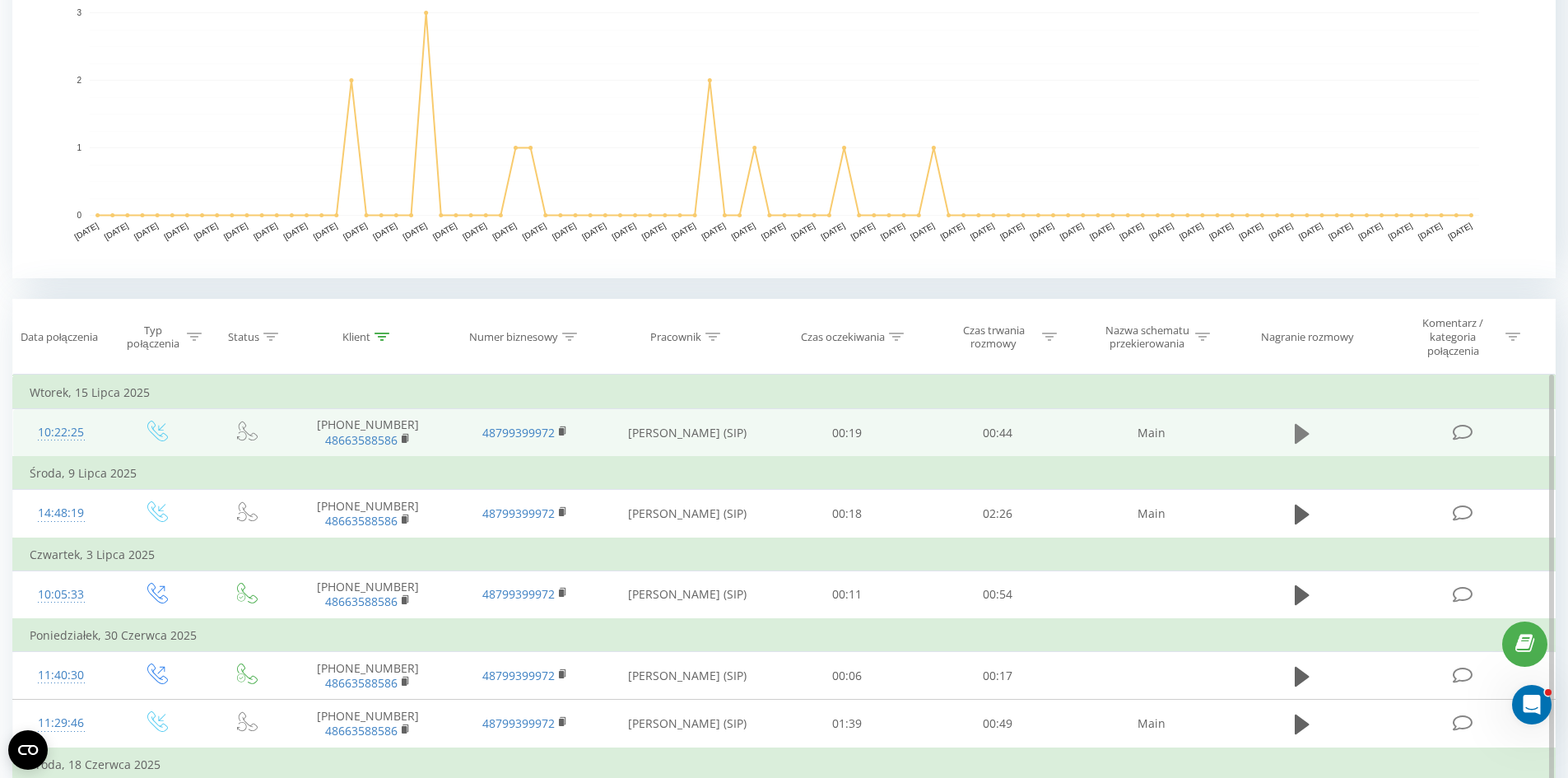
click at [1301, 441] on icon at bounding box center [1302, 433] width 15 height 23
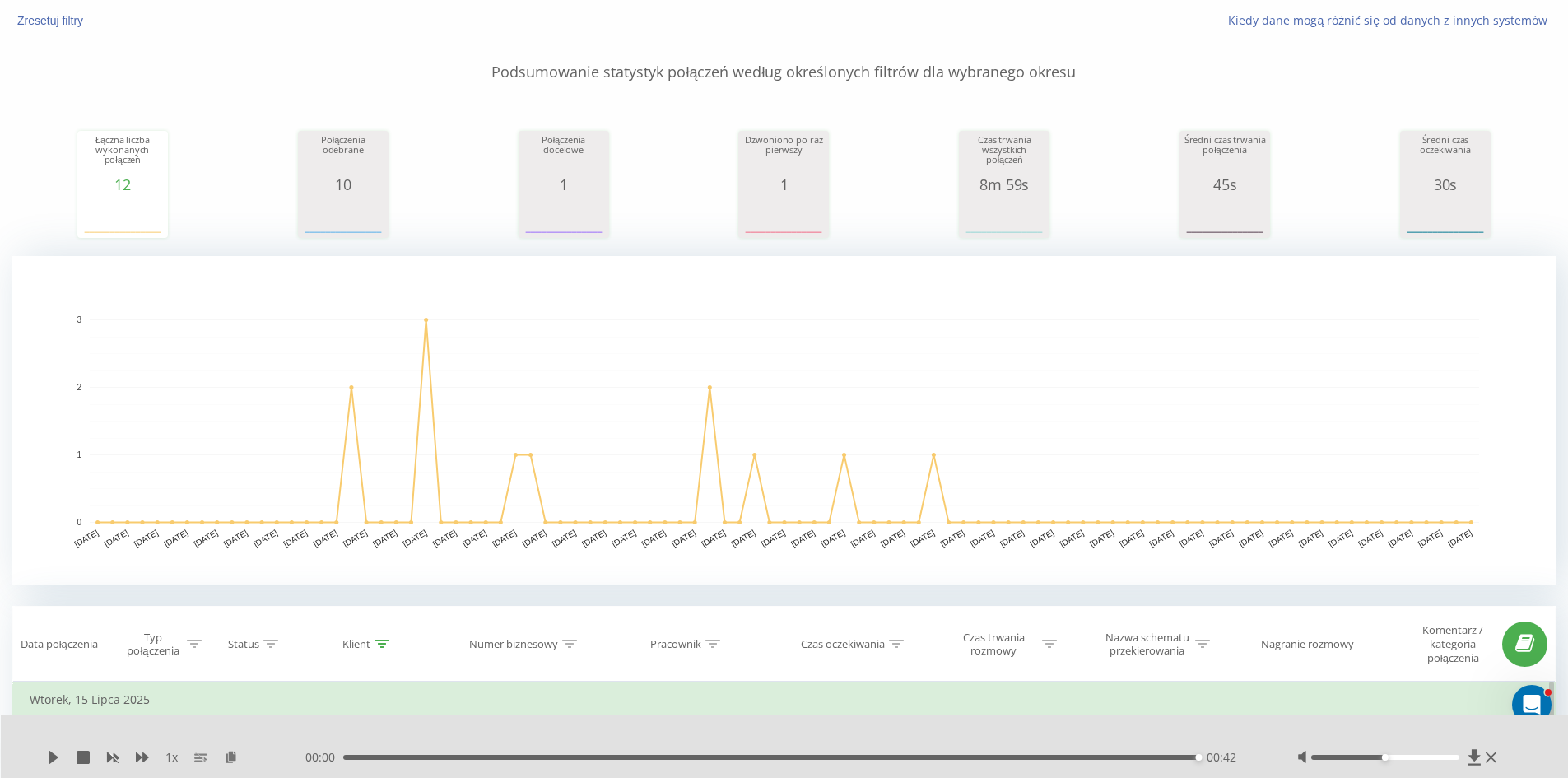
scroll to position [0, 0]
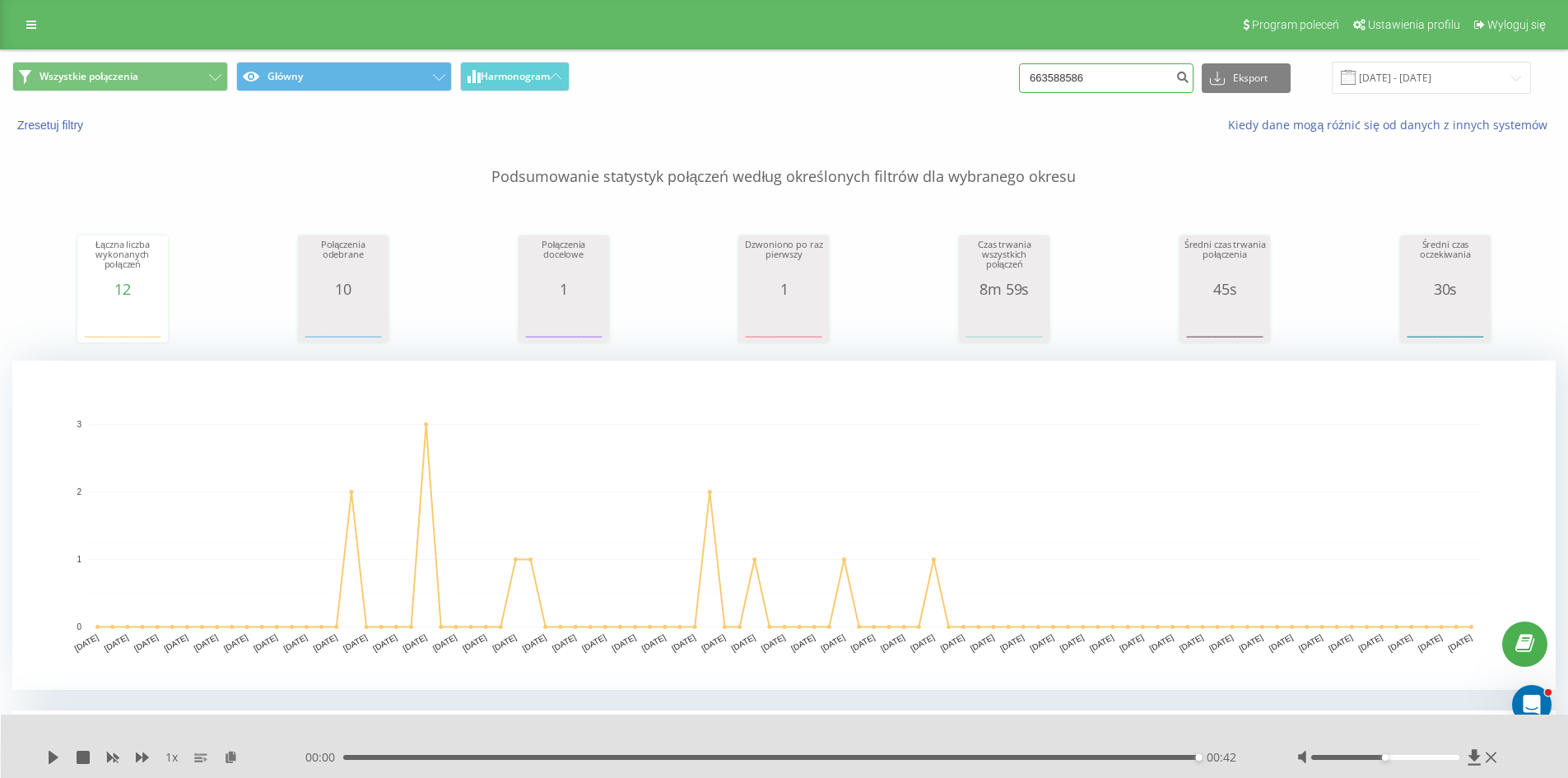
click at [1141, 81] on input "663588586" at bounding box center [1106, 78] width 174 height 30
paste input "792325325"
type input "792325325"
click at [1189, 72] on icon "submit" at bounding box center [1182, 75] width 14 height 10
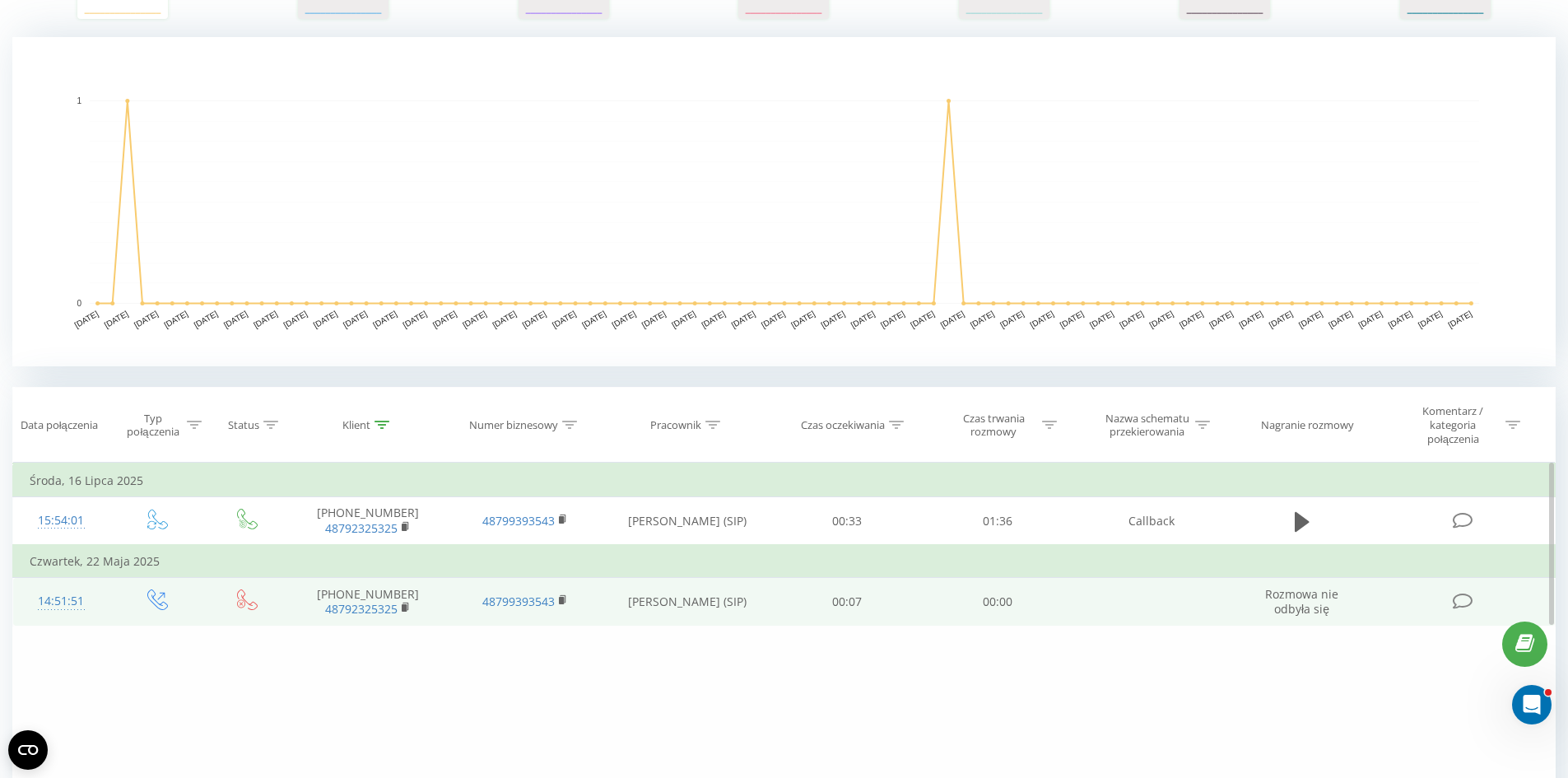
scroll to position [412, 0]
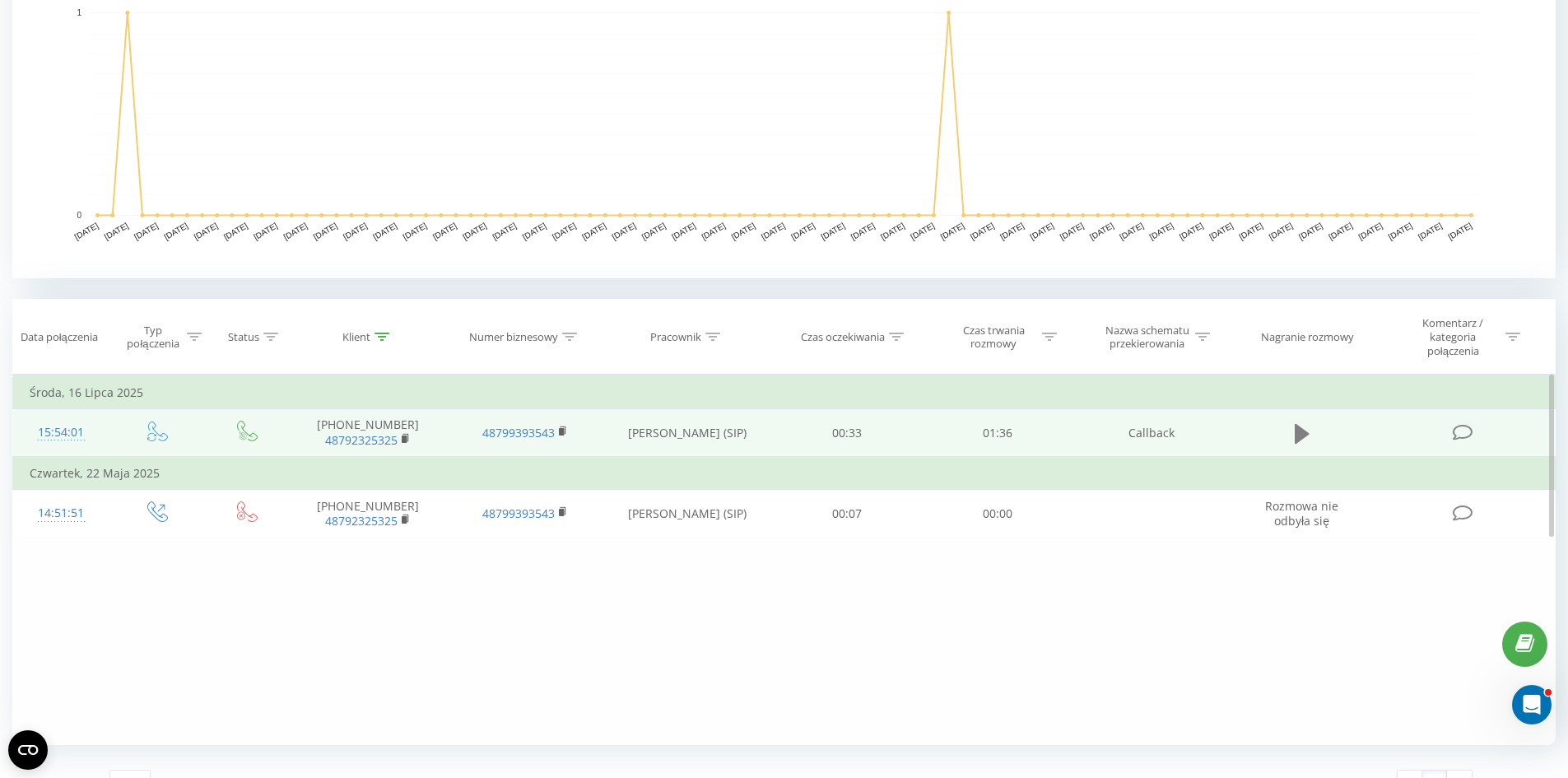
click at [1308, 431] on icon at bounding box center [1302, 433] width 15 height 23
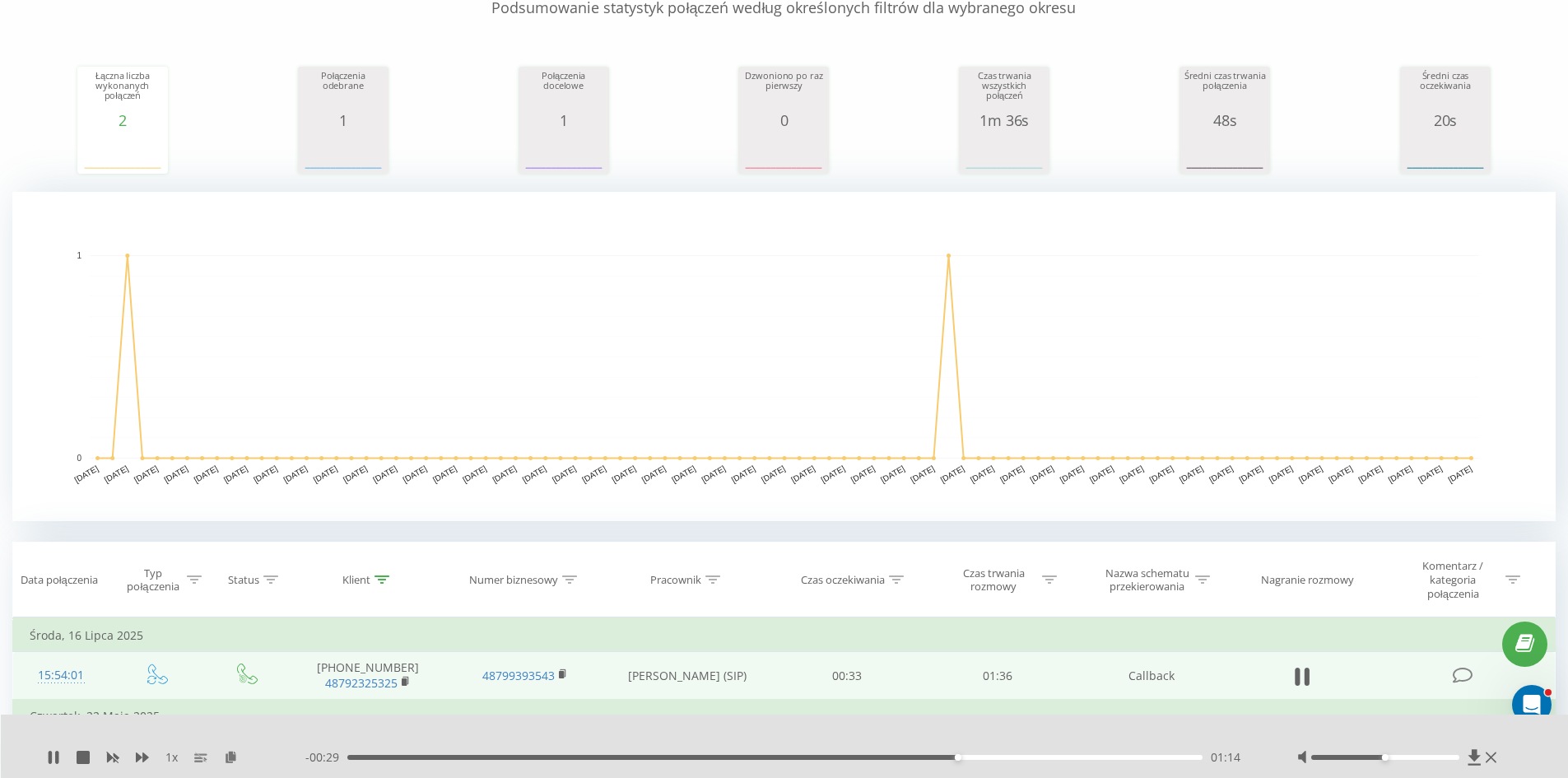
scroll to position [165, 0]
